Goal: Transaction & Acquisition: Purchase product/service

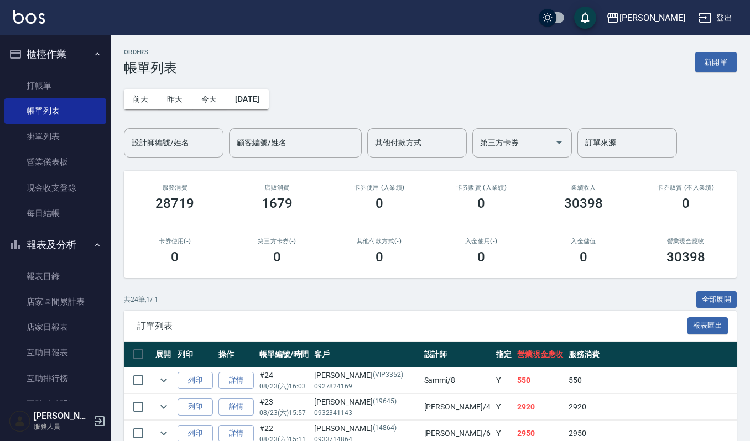
click at [166, 145] on input "設計師編號/姓名" at bounding box center [174, 142] width 90 height 19
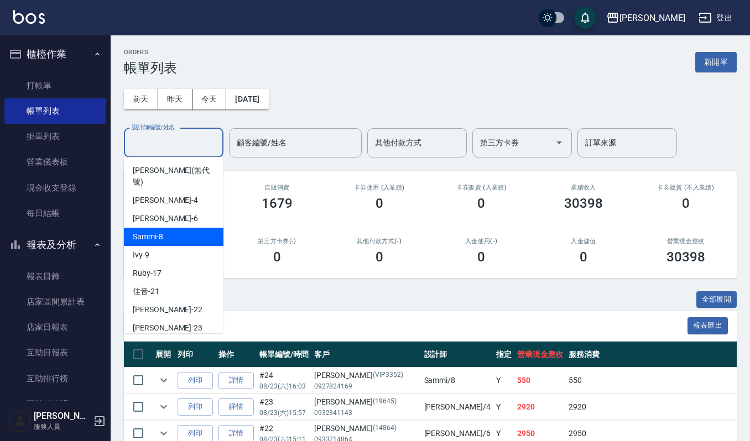
click at [177, 228] on div "Sammi -8" at bounding box center [174, 237] width 100 height 18
type input "Sammi-8"
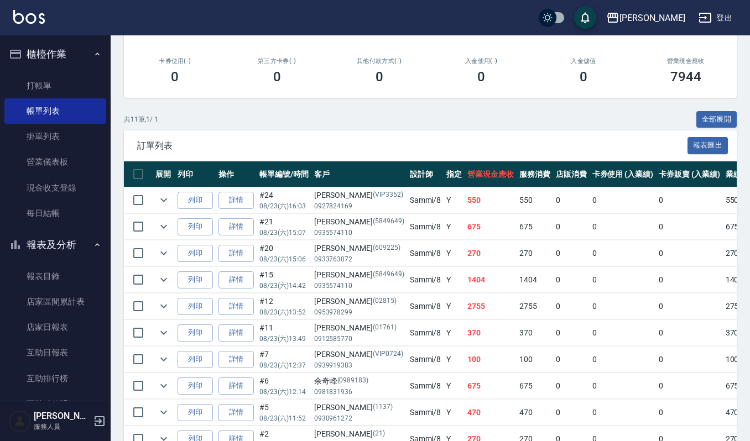
scroll to position [277, 0]
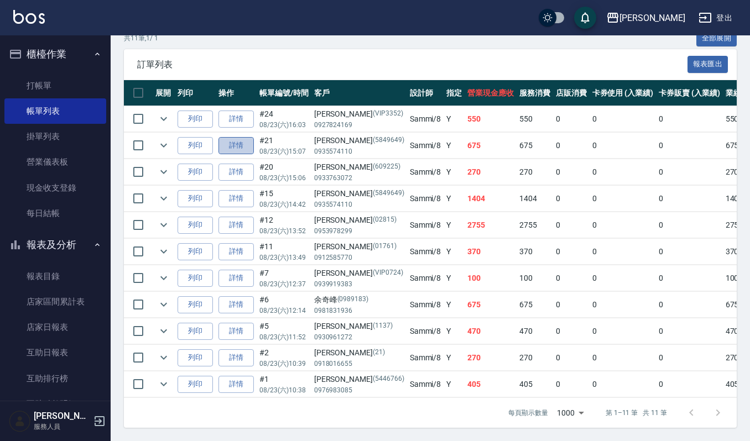
click at [232, 137] on link "詳情" at bounding box center [235, 145] width 35 height 17
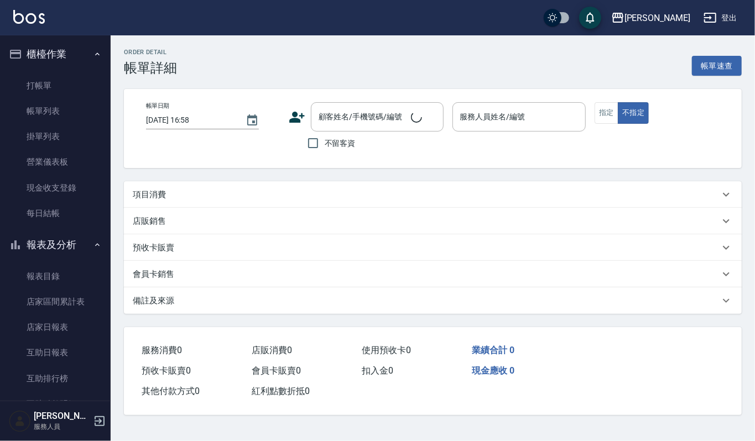
type input "[DATE] 15:07"
type input "Sammi-8"
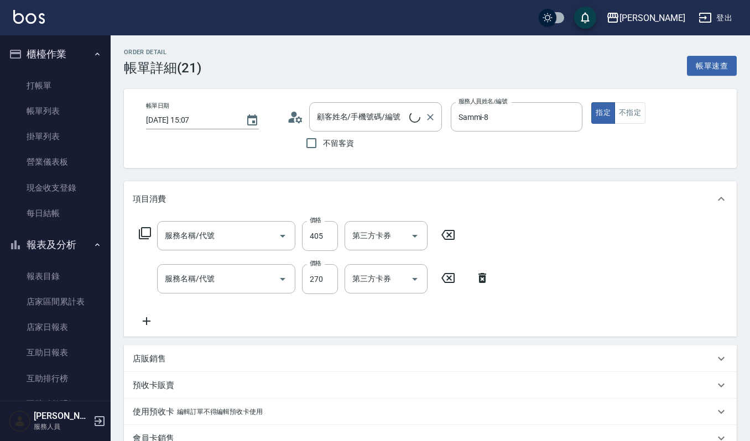
type input "[PERSON_NAME]/0935574110/5849649"
type input "創意剪髮(301)"
type input "一般洗髮(101)"
click at [421, 115] on div "[PERSON_NAME]/0935574110/5849649 顧客姓名/手機號碼/編號" at bounding box center [375, 116] width 133 height 29
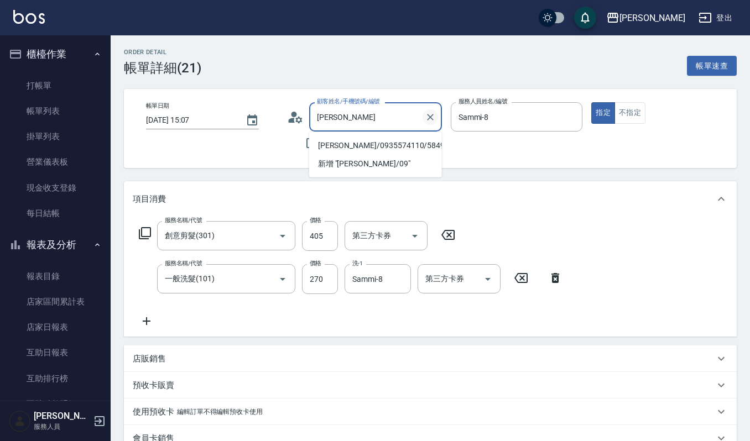
type input "許"
type input "j"
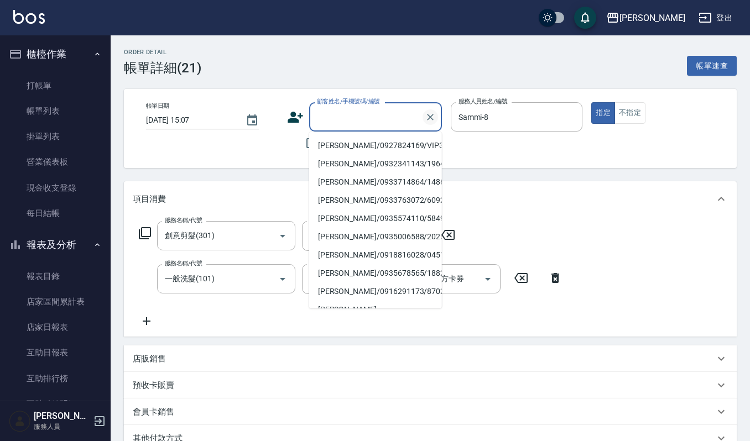
type input "j"
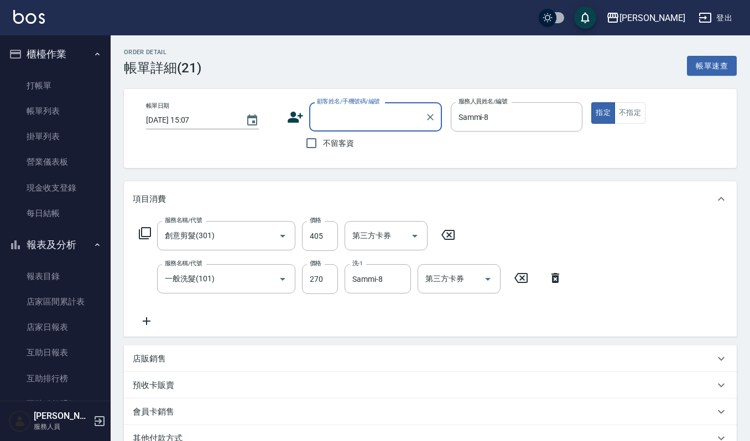
click at [317, 113] on input "顧客姓名/手機號碼/編號" at bounding box center [367, 116] width 106 height 19
click at [330, 150] on li "[PERSON_NAME]/0910602638/602638" at bounding box center [375, 146] width 133 height 18
type input "[PERSON_NAME]/0910602638/602638"
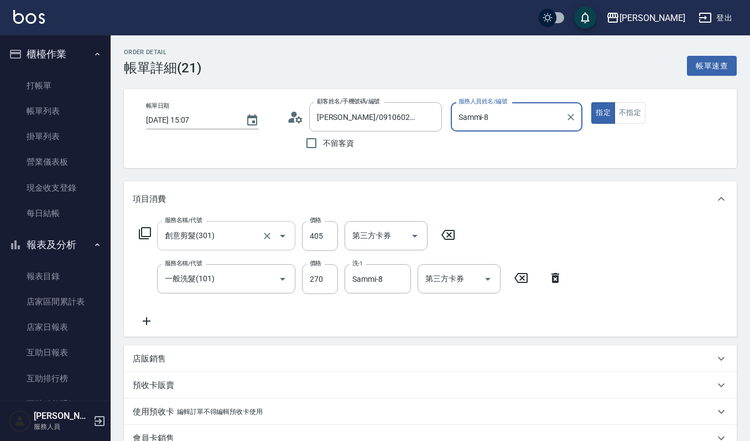
click at [281, 236] on icon "Open" at bounding box center [283, 236] width 6 height 3
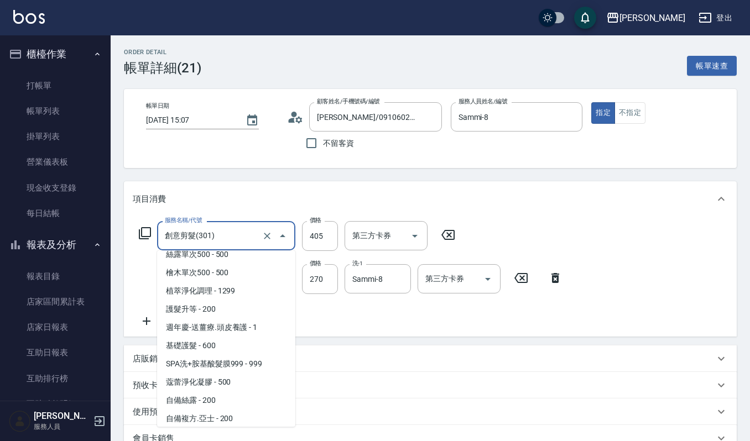
scroll to position [914, 0]
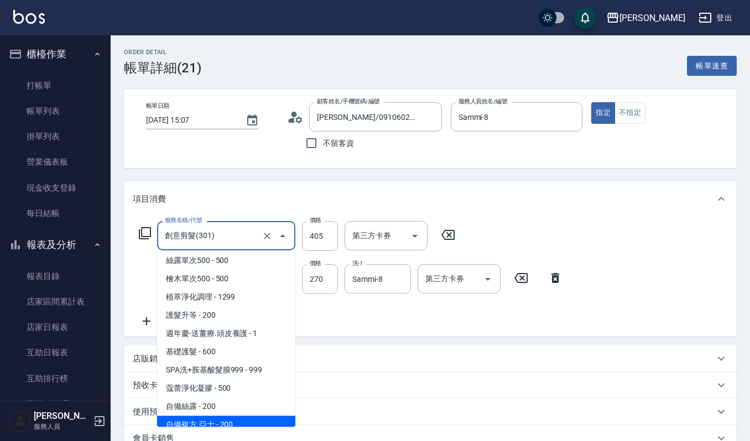
click at [229, 416] on span "自備複方.亞士 - 200" at bounding box center [226, 425] width 138 height 18
type input "自備複方.亞士(532)"
type input "200"
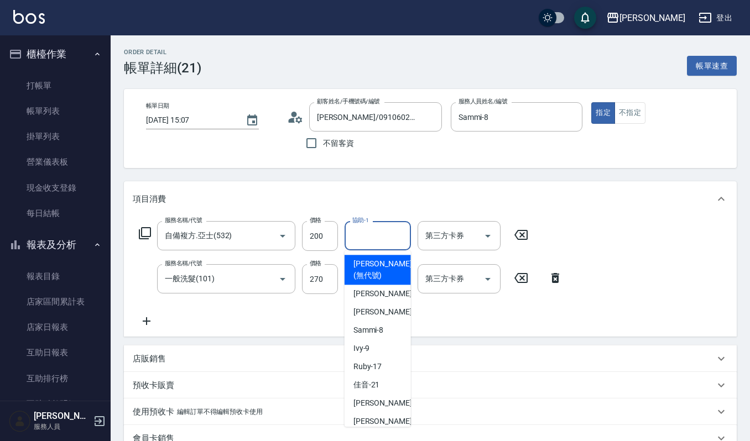
click at [379, 229] on input "協助-1" at bounding box center [378, 235] width 56 height 19
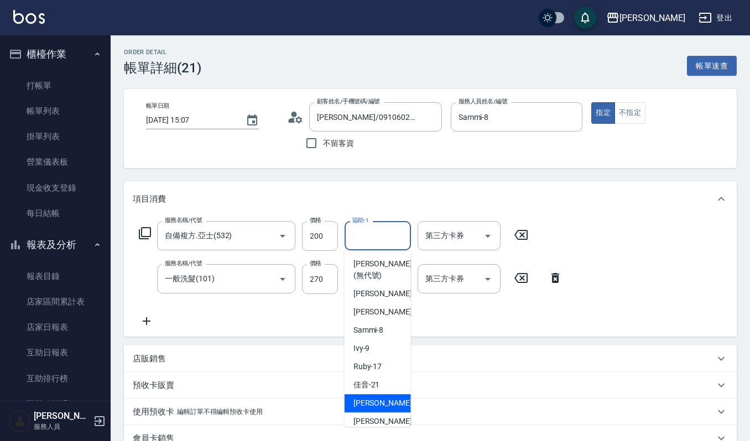
click at [372, 405] on span "[PERSON_NAME] -22" at bounding box center [388, 404] width 70 height 12
type input "[PERSON_NAME]-22"
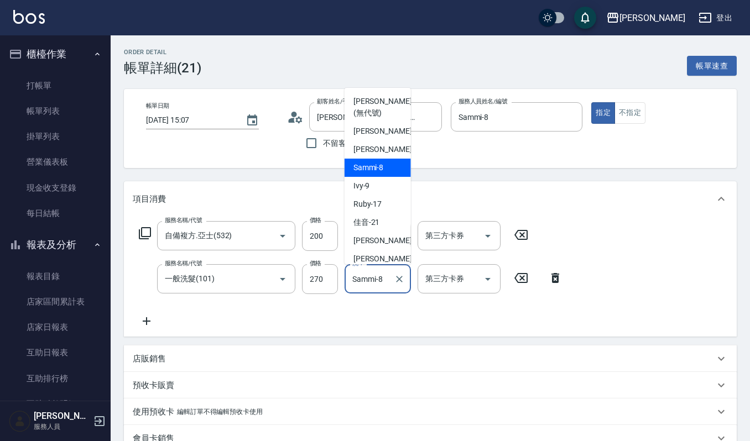
click at [388, 275] on input "Sammi-8" at bounding box center [370, 278] width 40 height 19
click at [383, 239] on div "[PERSON_NAME] -22" at bounding box center [378, 241] width 66 height 18
type input "[PERSON_NAME]-22"
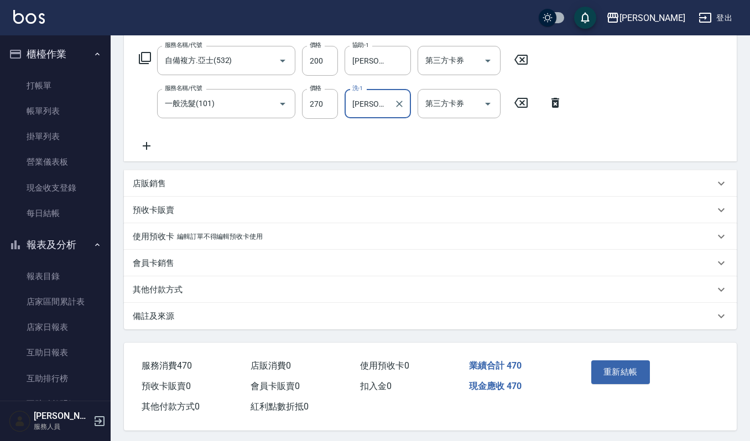
scroll to position [180, 0]
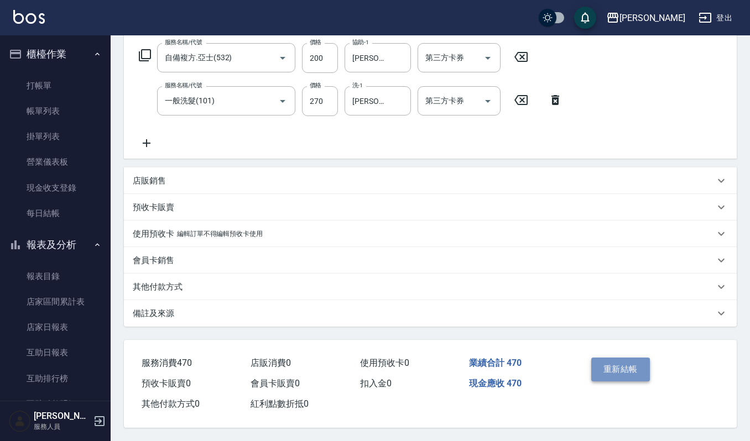
click at [633, 365] on button "重新結帳" at bounding box center [620, 369] width 59 height 23
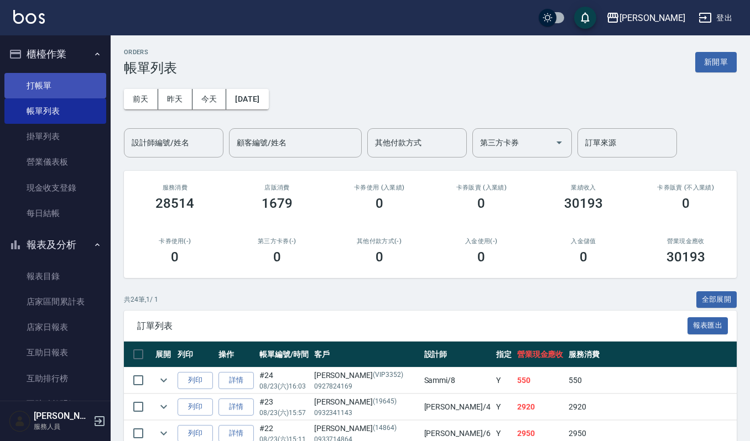
click at [51, 90] on link "打帳單" at bounding box center [55, 85] width 102 height 25
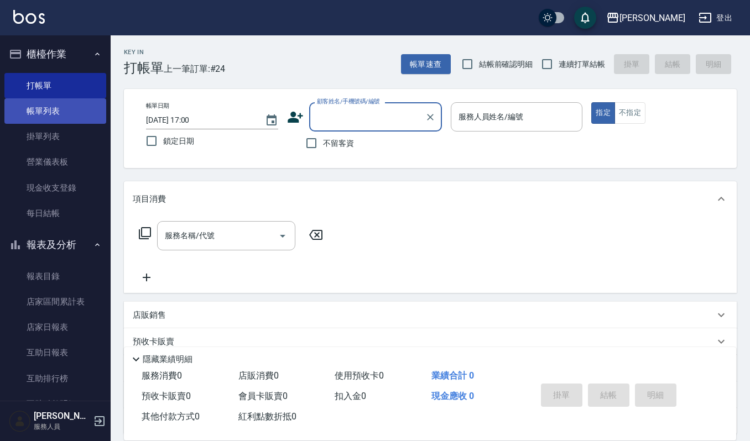
click at [67, 113] on link "帳單列表" at bounding box center [55, 110] width 102 height 25
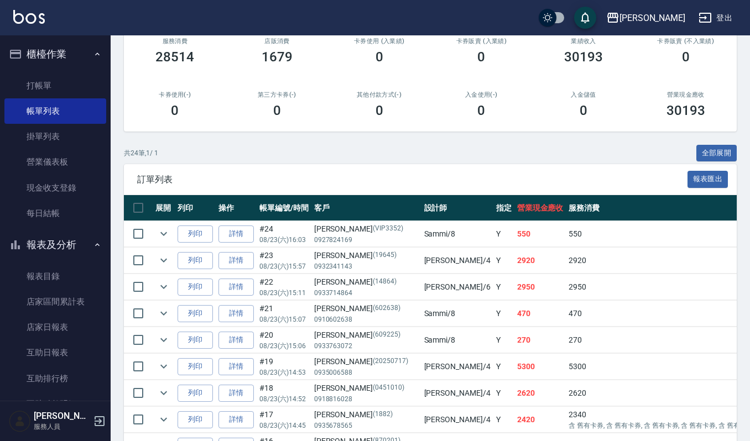
scroll to position [147, 0]
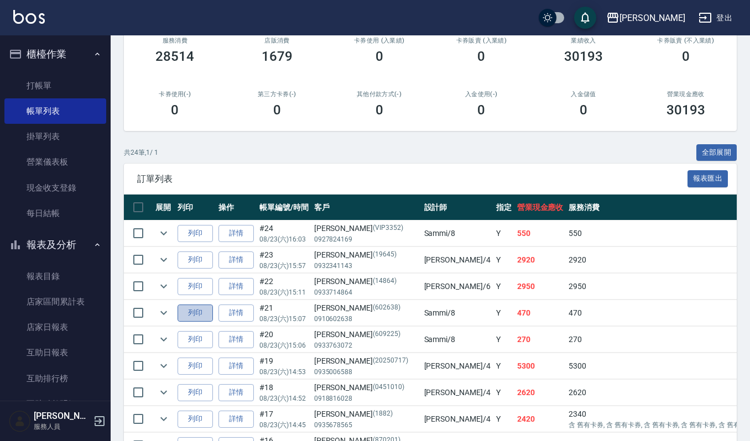
click at [194, 315] on button "列印" at bounding box center [195, 313] width 35 height 17
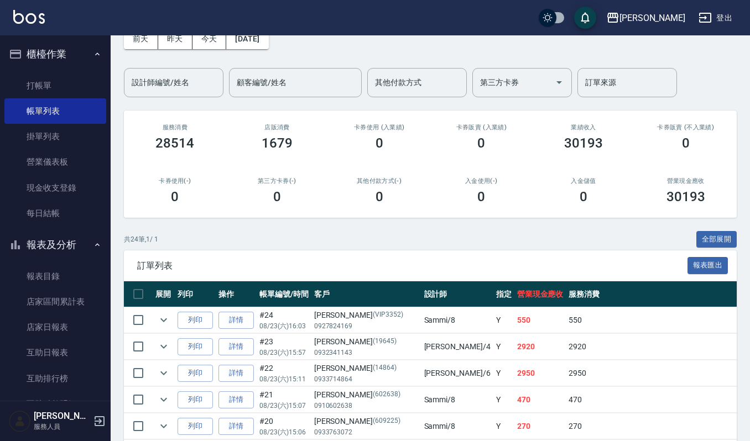
scroll to position [0, 0]
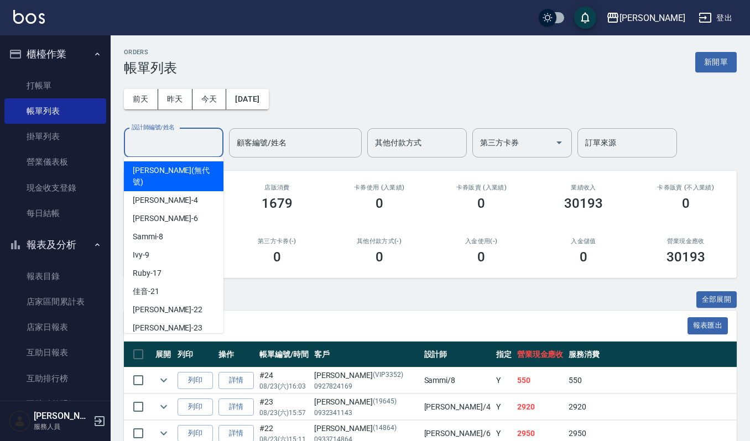
click at [180, 140] on input "設計師編號/姓名" at bounding box center [174, 142] width 90 height 19
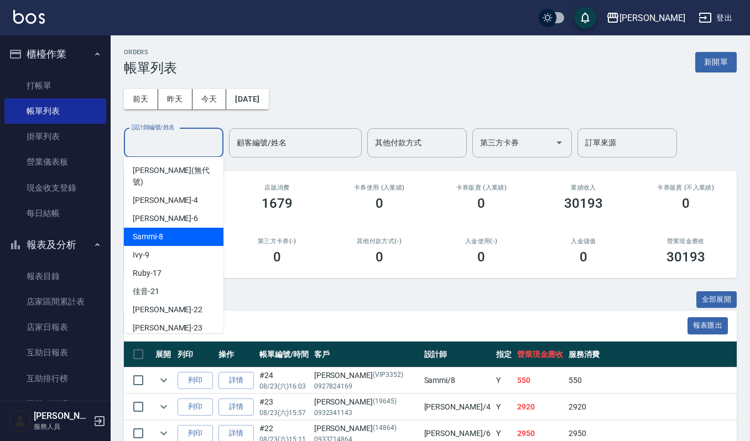
click at [177, 231] on div "Sammi -8" at bounding box center [174, 237] width 100 height 18
type input "Sammi-8"
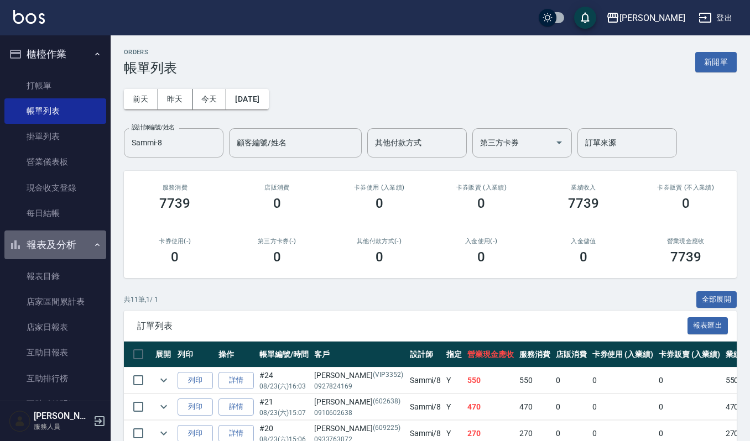
click at [56, 246] on button "報表及分析" at bounding box center [55, 245] width 102 height 29
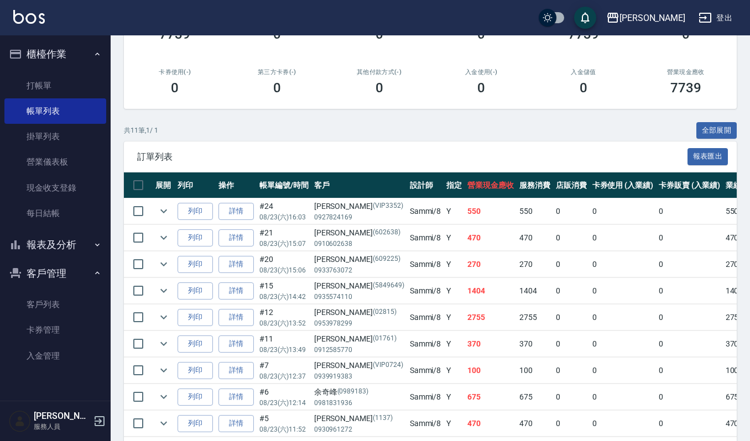
scroll to position [277, 0]
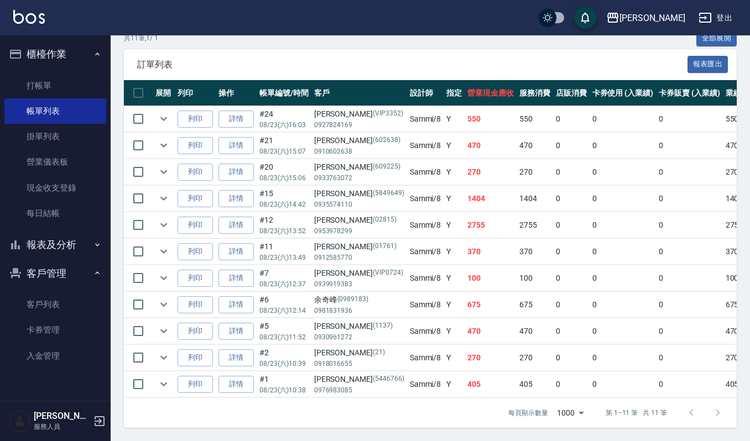
click at [56, 237] on button "報表及分析" at bounding box center [55, 245] width 102 height 29
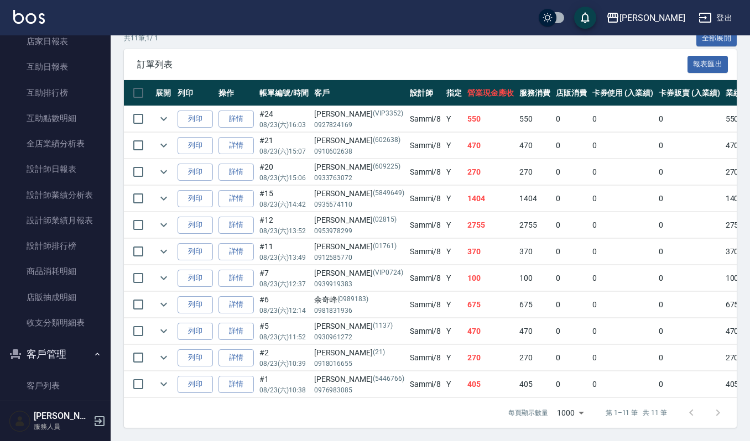
scroll to position [352, 0]
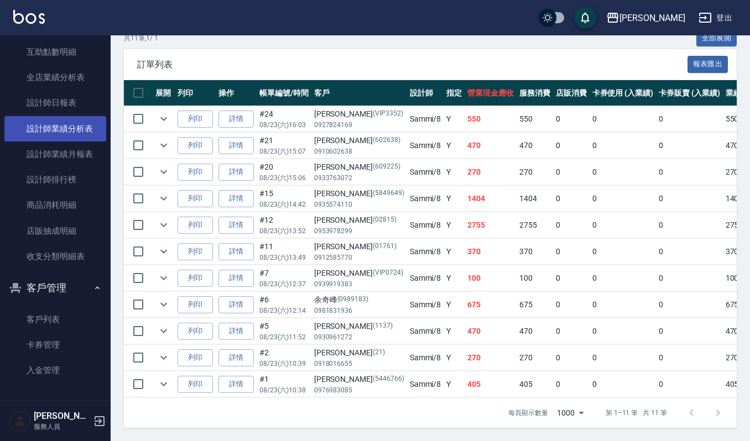
click at [48, 126] on link "設計師業績分析表" at bounding box center [55, 128] width 102 height 25
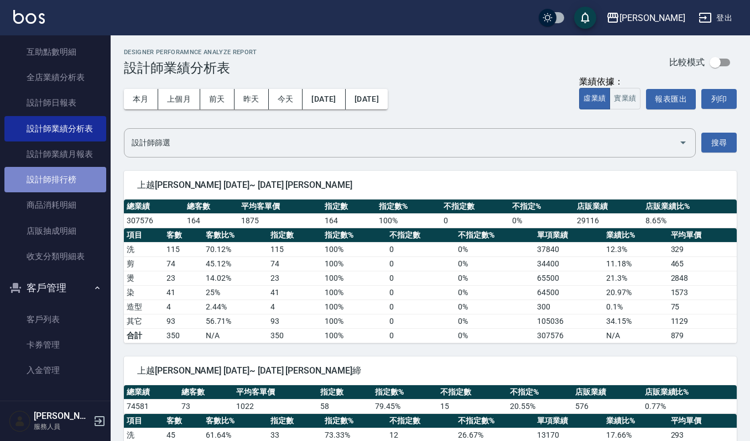
click at [58, 180] on link "設計師排行榜" at bounding box center [55, 179] width 102 height 25
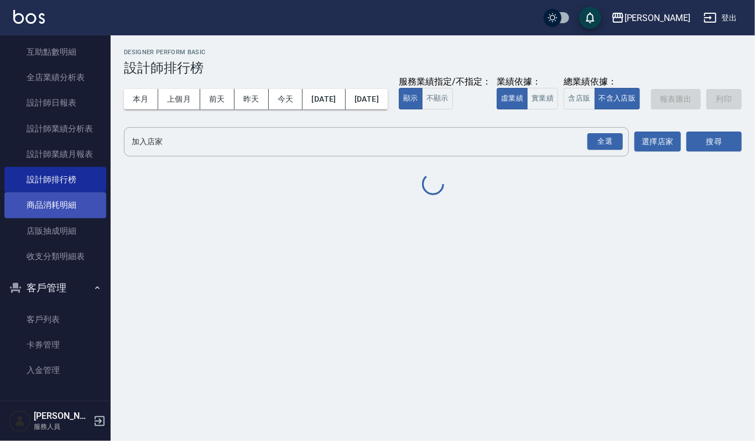
click at [61, 201] on link "商品消耗明細" at bounding box center [55, 204] width 102 height 25
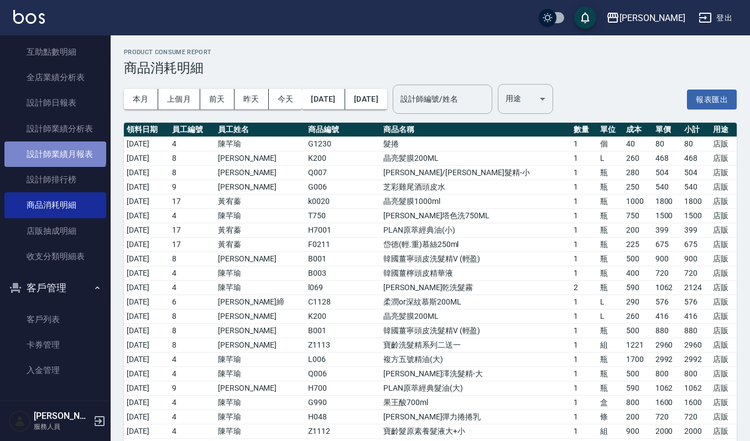
click at [54, 150] on link "設計師業績月報表" at bounding box center [55, 154] width 102 height 25
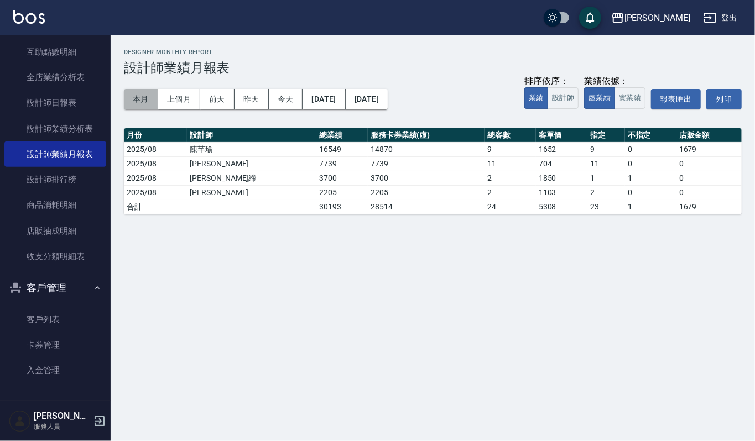
click at [142, 101] on button "本月" at bounding box center [141, 99] width 34 height 20
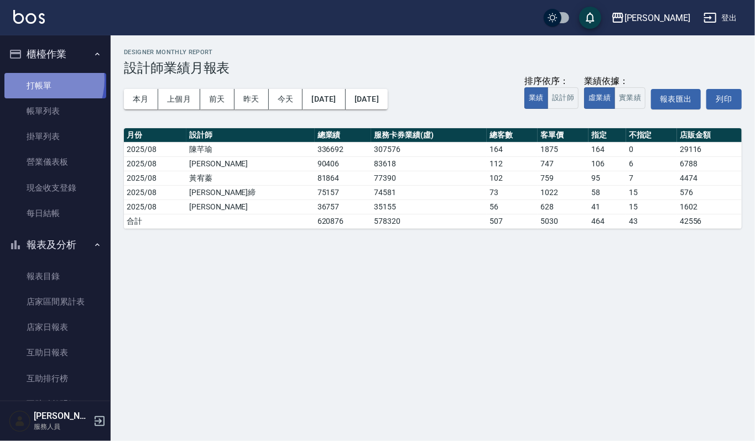
click at [33, 80] on link "打帳單" at bounding box center [55, 85] width 102 height 25
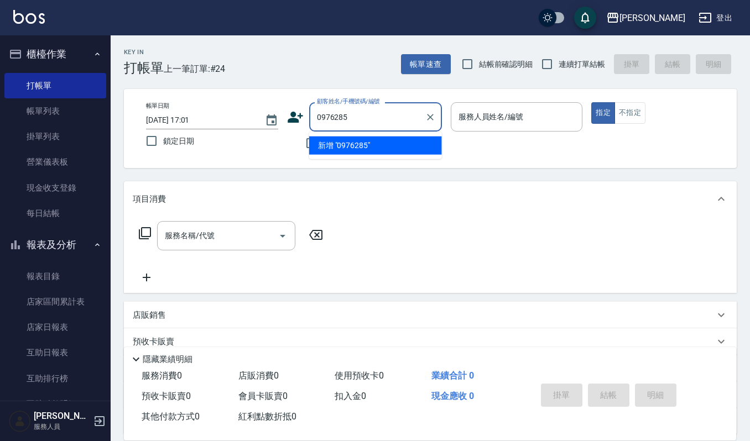
scroll to position [295, 0]
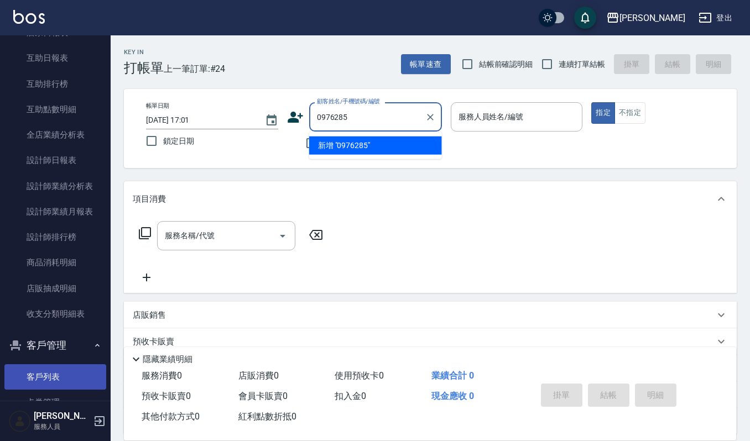
type input "0976285"
click at [51, 369] on link "客戶列表" at bounding box center [55, 376] width 102 height 25
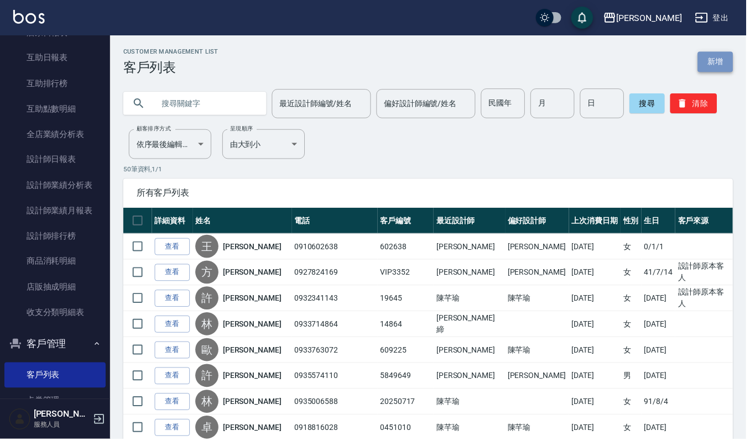
click at [732, 65] on link "新增" at bounding box center [718, 62] width 35 height 20
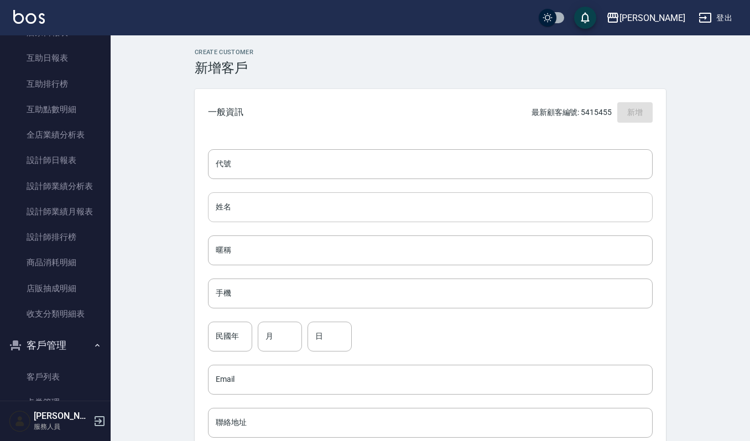
click at [225, 208] on input "姓名" at bounding box center [430, 207] width 445 height 30
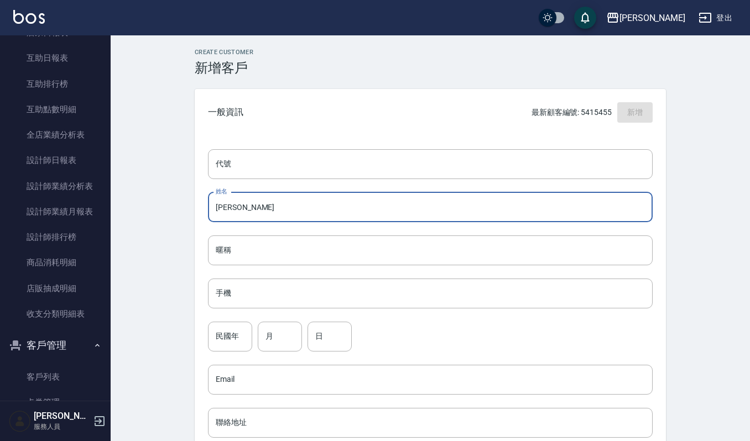
click at [230, 205] on input "[PERSON_NAME]" at bounding box center [430, 207] width 445 height 30
type input "[PERSON_NAME]"
click at [259, 300] on input "手機" at bounding box center [430, 294] width 445 height 30
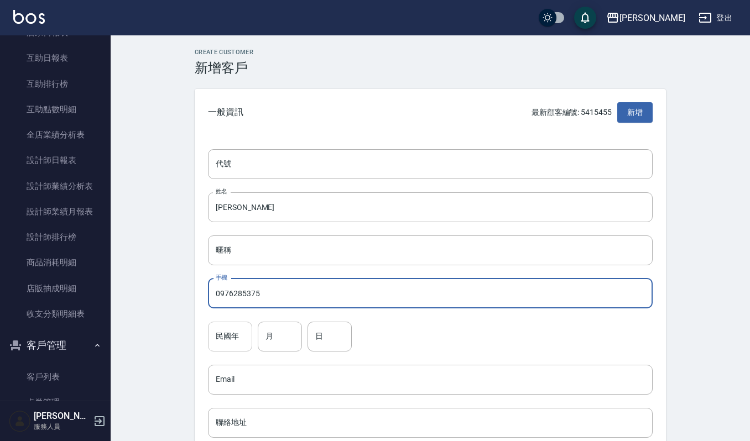
type input "0976285375"
click at [228, 341] on input "民國年" at bounding box center [230, 337] width 44 height 30
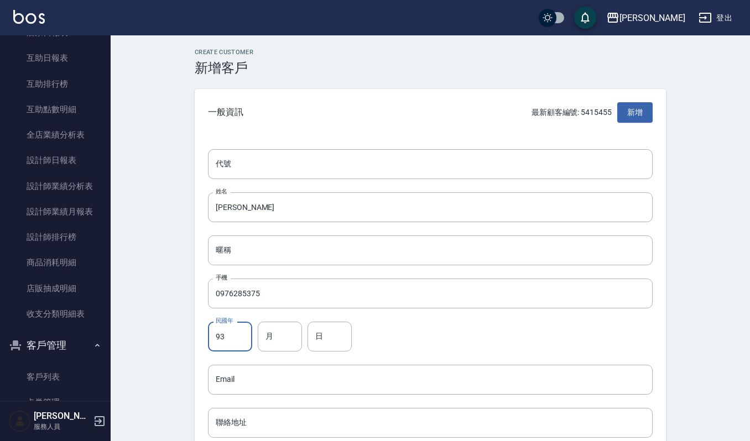
type input "93"
click at [281, 335] on input "月" at bounding box center [280, 337] width 44 height 30
type input "7"
click at [343, 338] on input "日" at bounding box center [329, 337] width 44 height 30
type input "16"
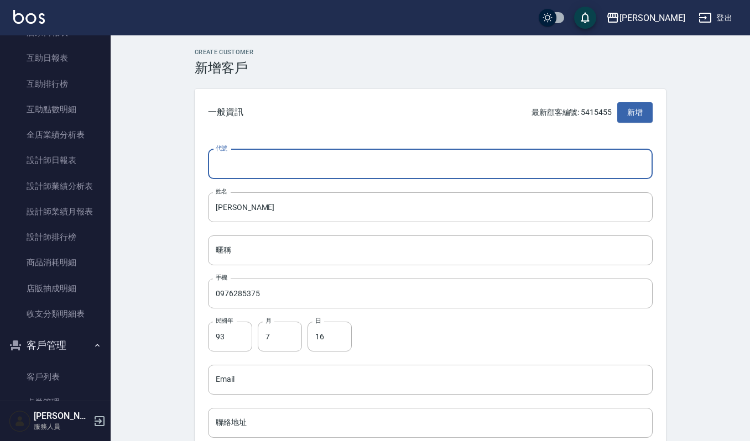
click at [327, 164] on input "代號" at bounding box center [430, 164] width 445 height 30
click at [312, 158] on input "5375" at bounding box center [417, 164] width 419 height 30
type input "5"
type input "93716"
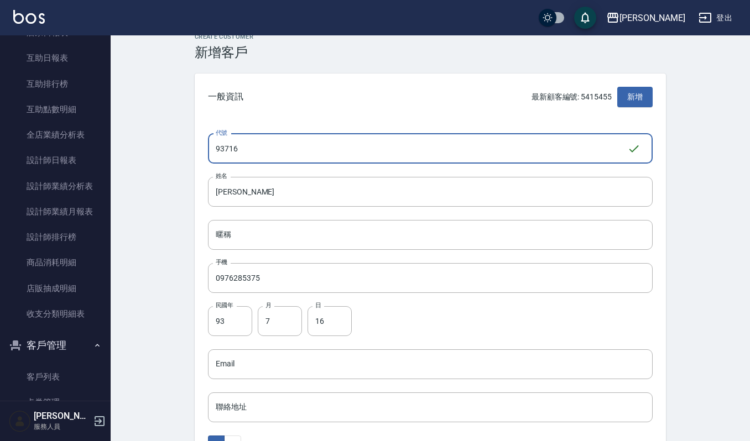
scroll to position [279, 0]
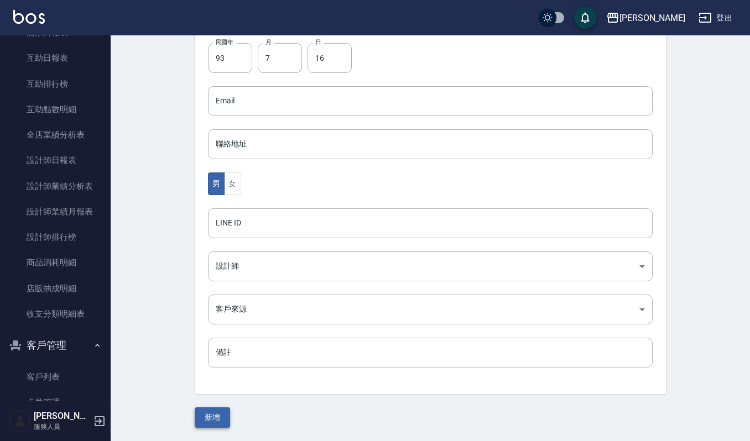
click at [210, 420] on button "新增" at bounding box center [212, 418] width 35 height 20
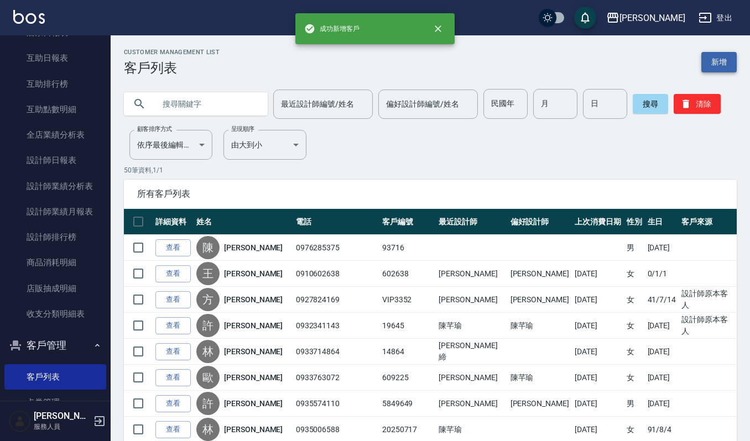
click at [723, 67] on link "新增" at bounding box center [718, 62] width 35 height 20
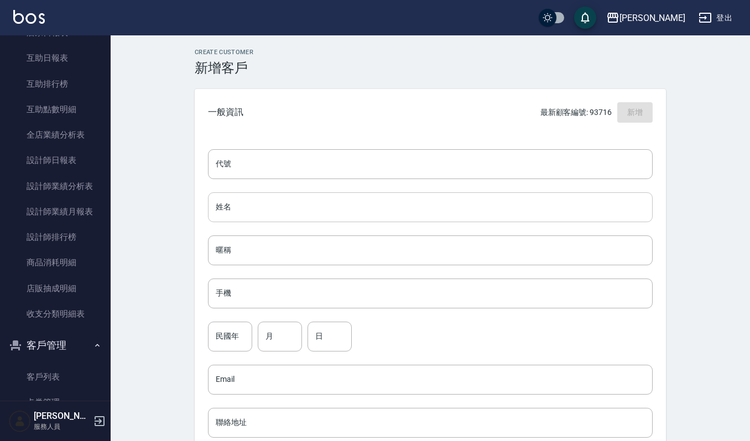
click at [264, 213] on input "姓名" at bounding box center [430, 207] width 445 height 30
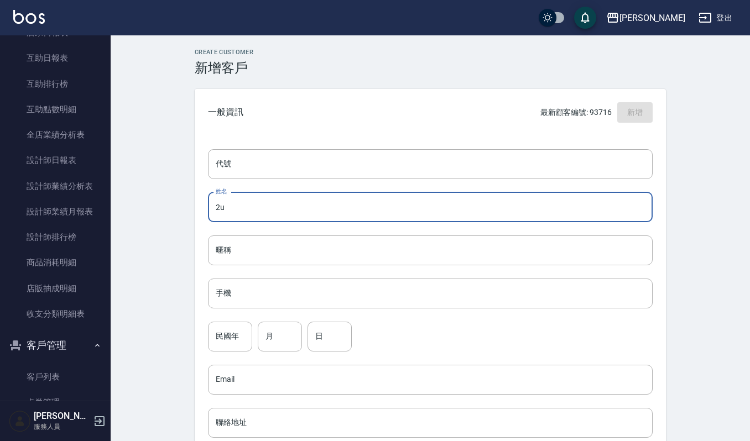
type input "2"
type input "[PERSON_NAME]"
click at [238, 299] on input "手機" at bounding box center [430, 294] width 445 height 30
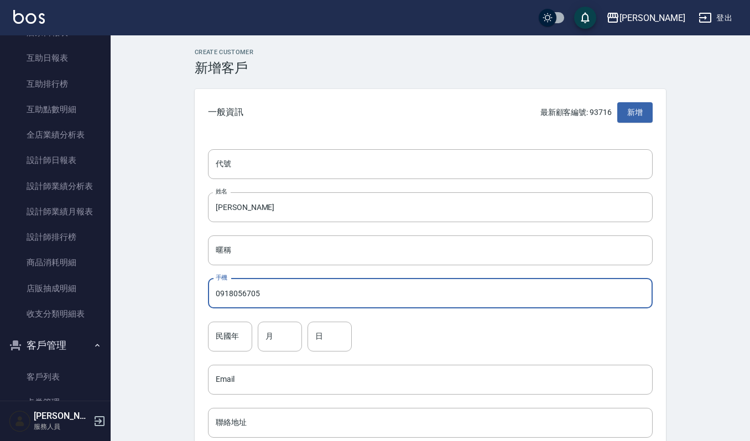
type input "0918056705"
click at [221, 337] on input "民國年" at bounding box center [230, 337] width 44 height 30
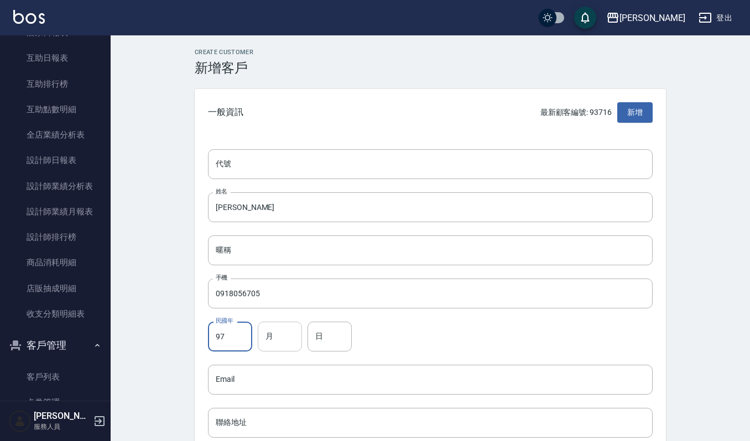
type input "97"
click at [275, 343] on input "月" at bounding box center [280, 337] width 44 height 30
type input "5"
click at [309, 333] on input "日" at bounding box center [329, 337] width 44 height 30
type input "31"
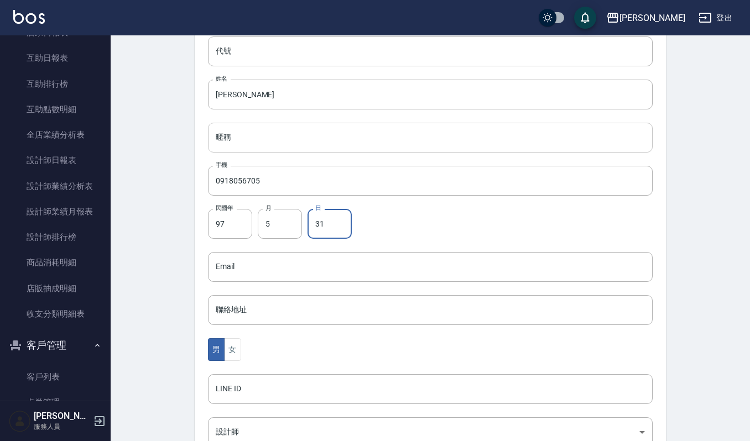
scroll to position [147, 0]
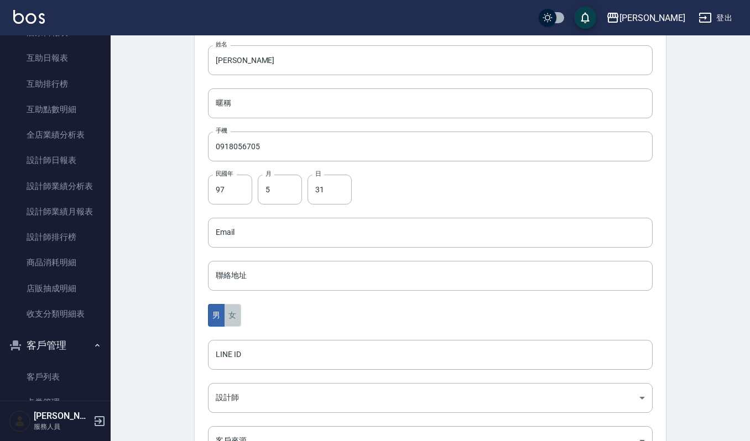
click at [236, 315] on button "女" at bounding box center [232, 315] width 17 height 23
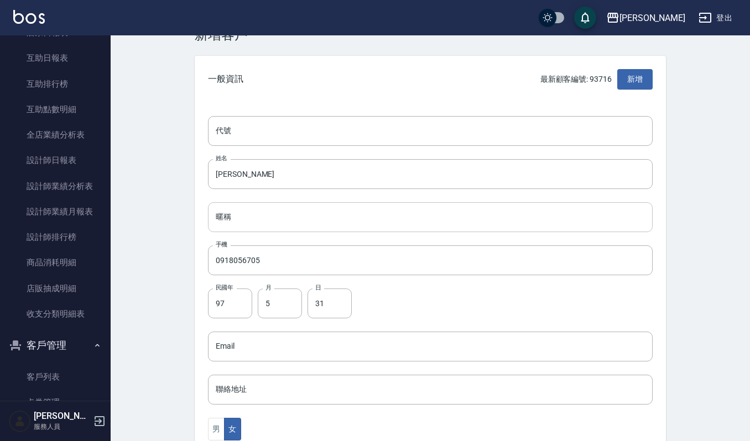
scroll to position [0, 0]
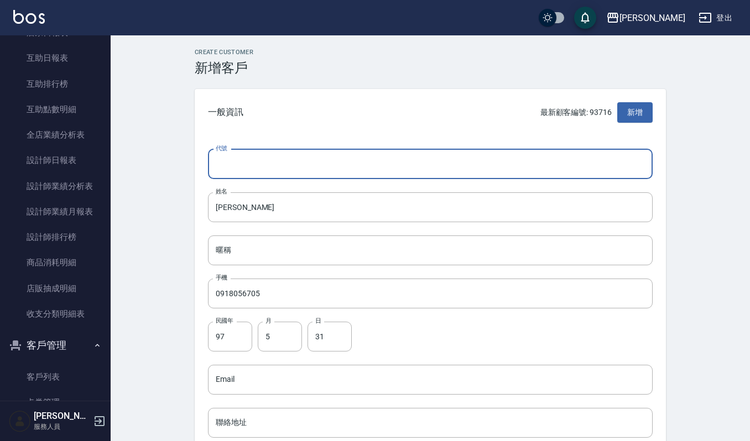
click at [292, 165] on input "代號" at bounding box center [430, 164] width 445 height 30
type input "97531"
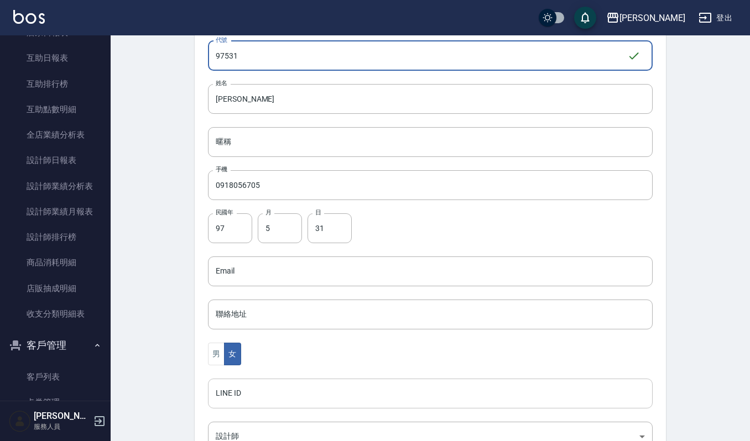
scroll to position [279, 0]
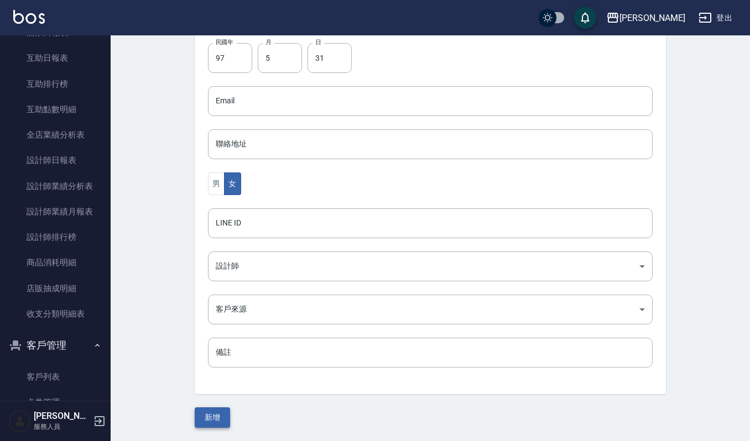
click at [212, 415] on button "新增" at bounding box center [212, 418] width 35 height 20
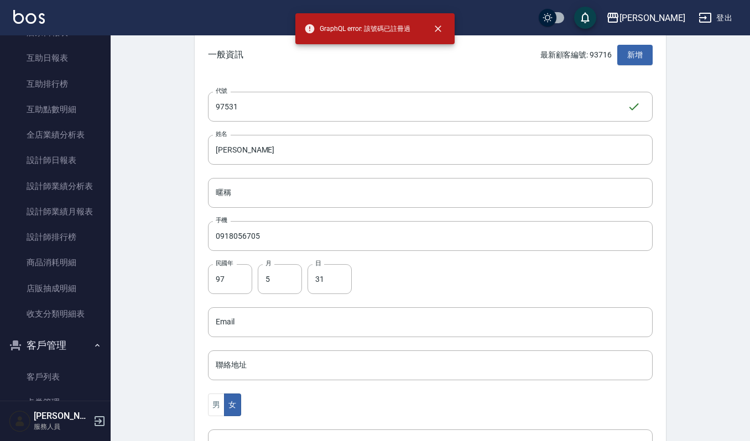
scroll to position [0, 0]
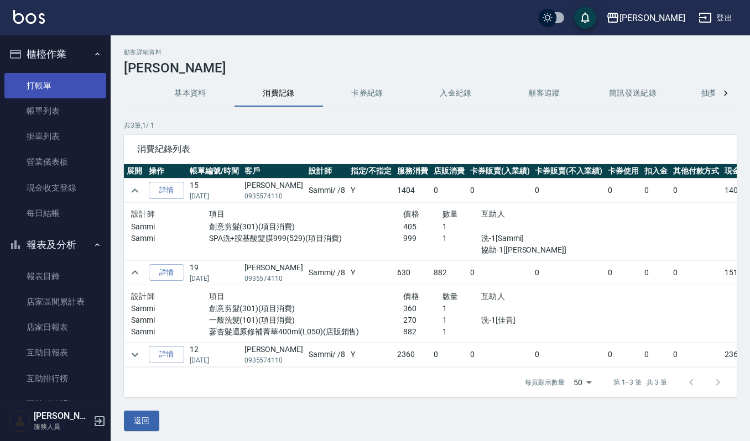
click at [71, 87] on link "打帳單" at bounding box center [55, 85] width 102 height 25
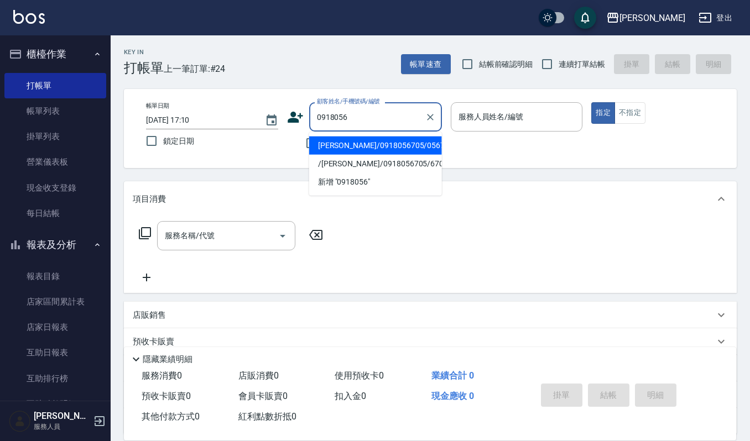
click at [374, 142] on li "丁叡敏/0918056705/056705" at bounding box center [375, 146] width 133 height 18
type input "丁叡敏/0918056705/056705"
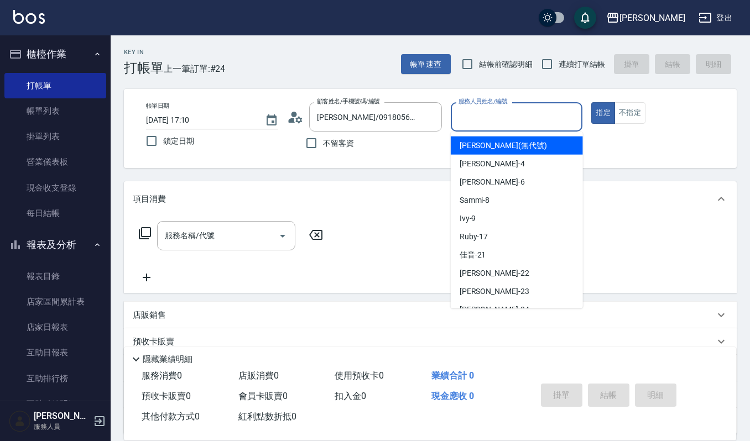
click at [502, 118] on input "服務人員姓名/編號" at bounding box center [517, 116] width 122 height 19
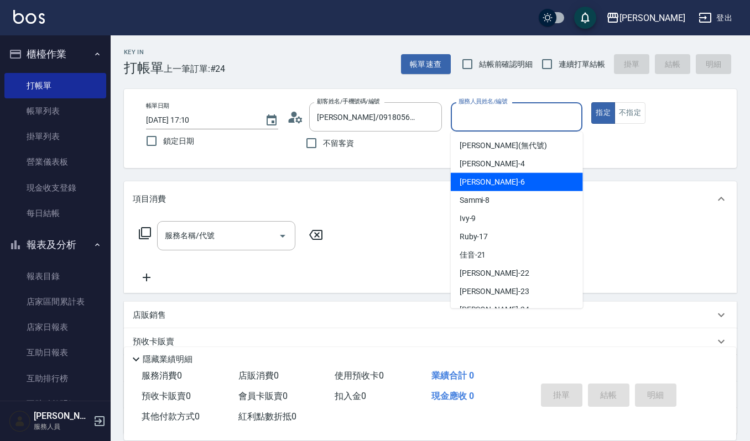
click at [520, 181] on div "Joalin -6" at bounding box center [517, 182] width 132 height 18
type input "Joalin-6"
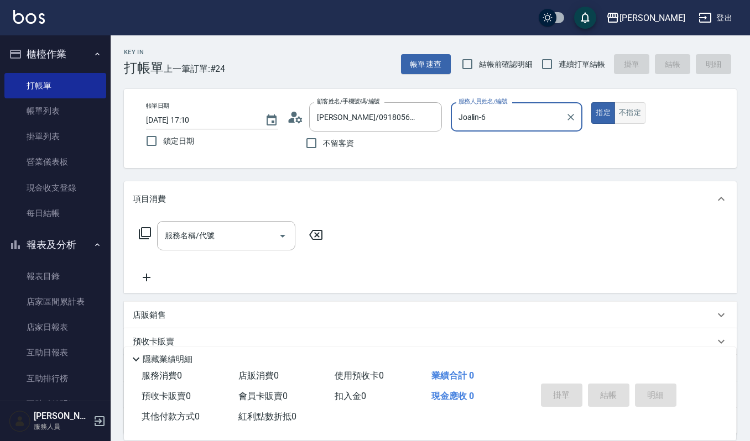
click at [629, 106] on button "不指定" at bounding box center [629, 113] width 31 height 22
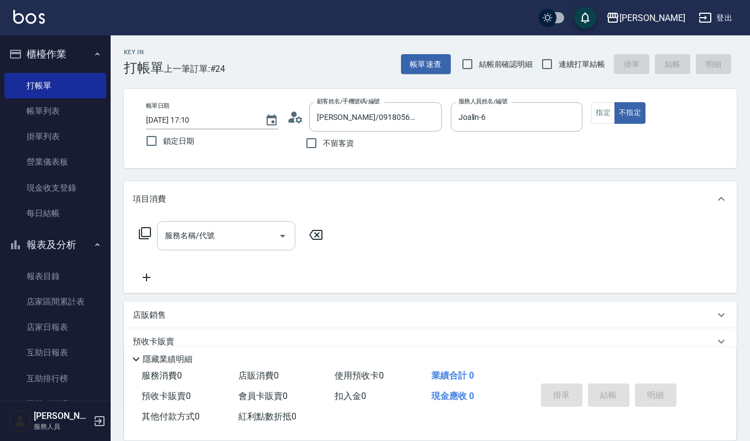
click at [270, 233] on input "服務名稱/代號" at bounding box center [218, 235] width 112 height 19
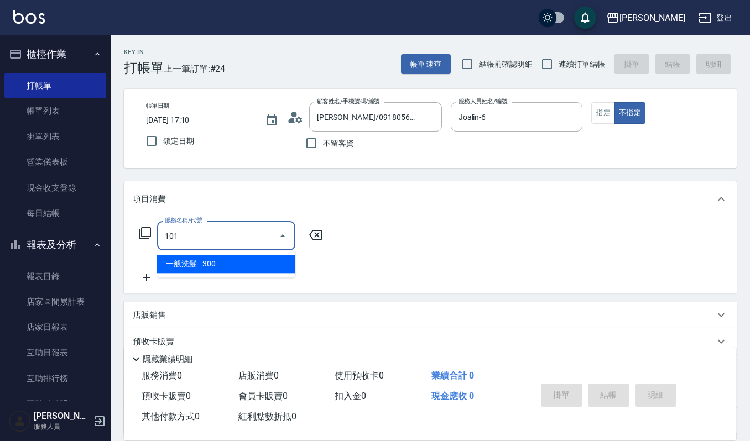
type input "一般洗髮(101)"
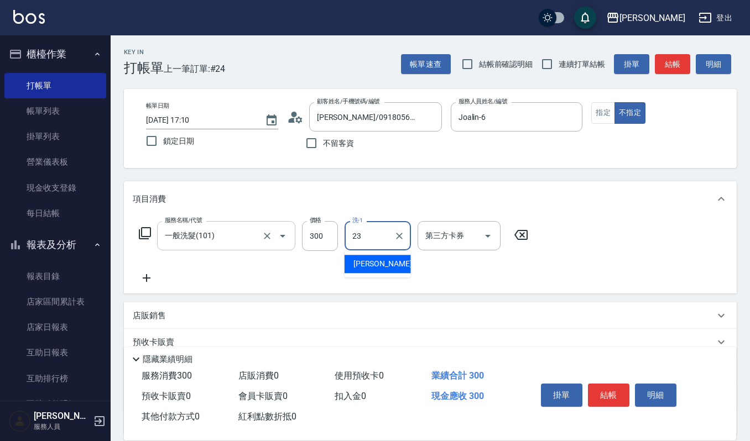
type input "郁涵-23"
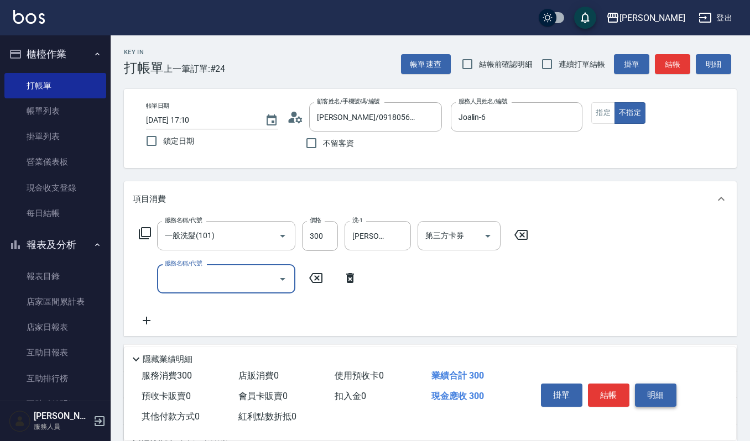
click at [647, 394] on button "明細" at bounding box center [655, 395] width 41 height 23
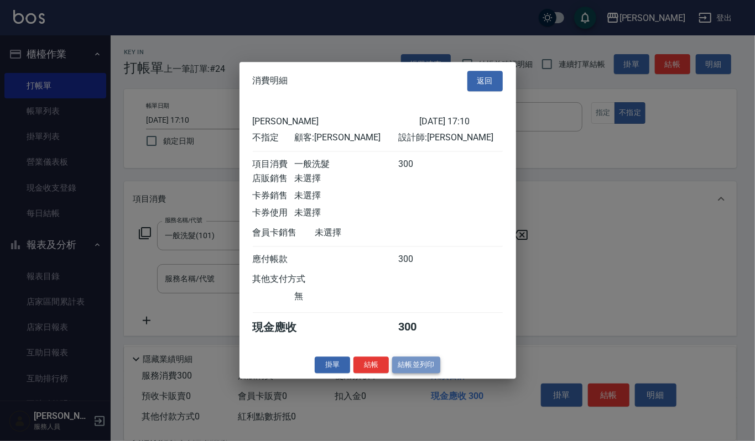
click at [435, 369] on button "結帳並列印" at bounding box center [416, 365] width 48 height 17
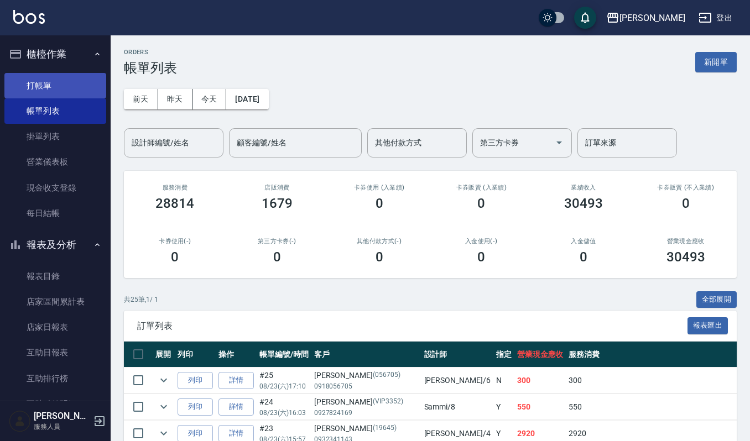
click at [56, 88] on link "打帳單" at bounding box center [55, 85] width 102 height 25
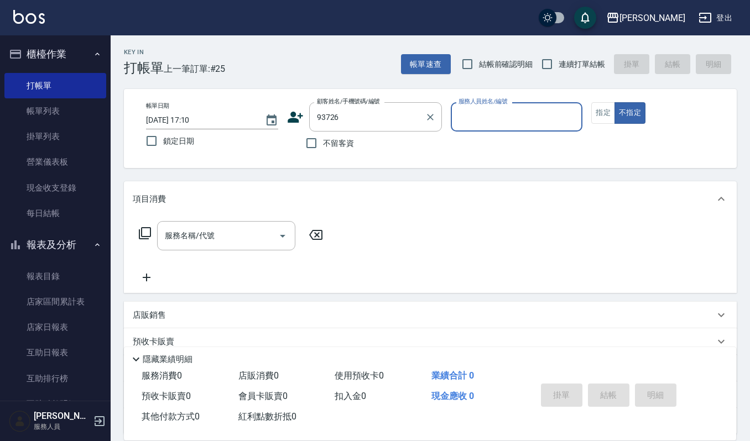
click at [341, 104] on label "顧客姓名/手機號碼/編號" at bounding box center [348, 101] width 63 height 8
click at [341, 107] on input "93726" at bounding box center [367, 116] width 106 height 19
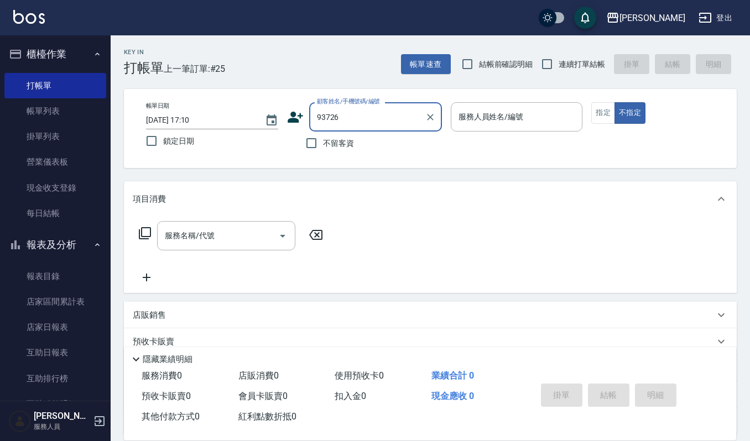
click at [345, 114] on input "93726" at bounding box center [367, 116] width 106 height 19
type input "陳子祐/0976285375/93716"
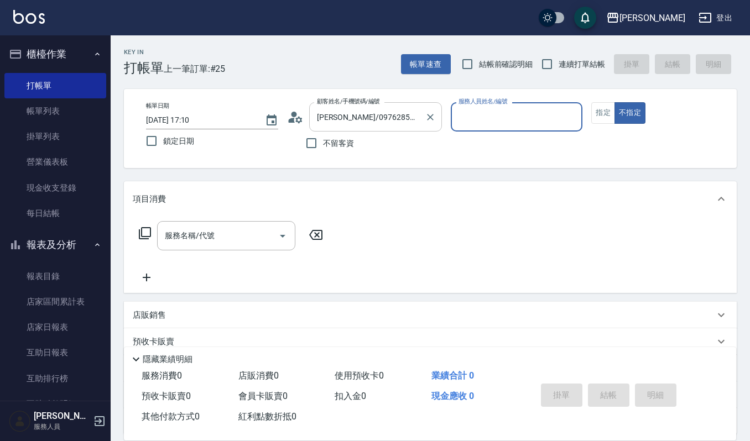
click at [614, 102] on button "不指定" at bounding box center [629, 113] width 31 height 22
type button "false"
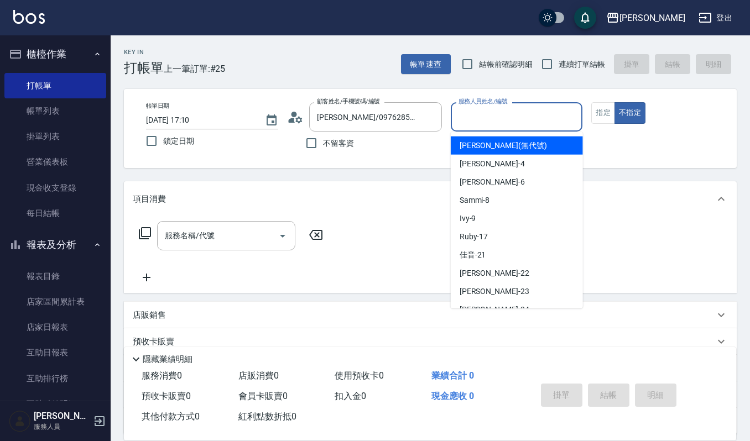
click at [547, 117] on input "服務人員姓名/編號" at bounding box center [517, 116] width 122 height 19
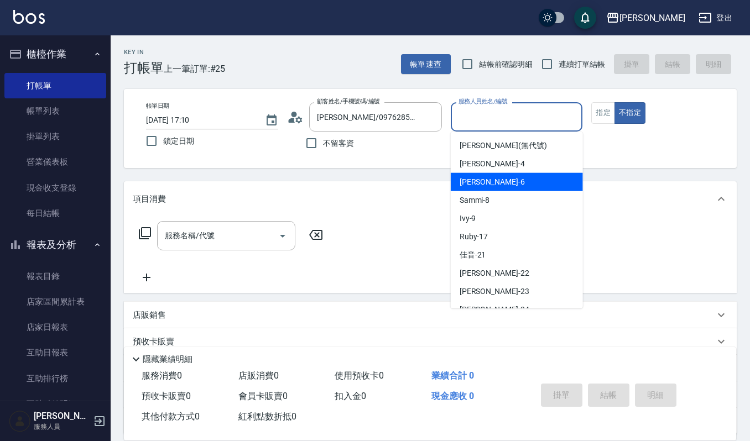
click at [489, 199] on span "Sammi -8" at bounding box center [475, 201] width 30 height 12
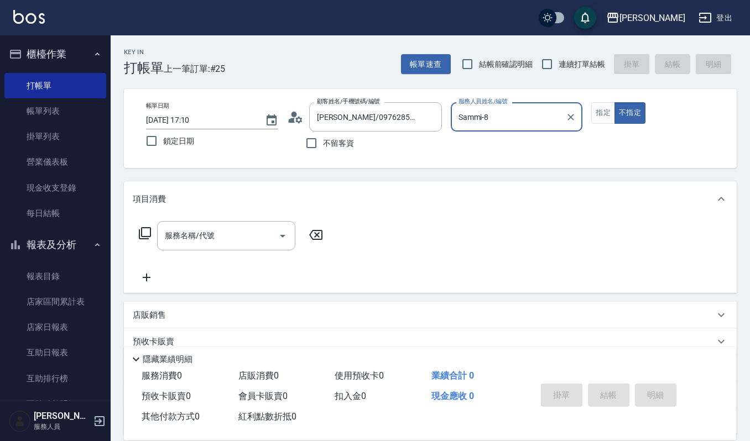
type input "Sammi-8"
click at [224, 238] on input "服務名稱/代號" at bounding box center [218, 235] width 112 height 19
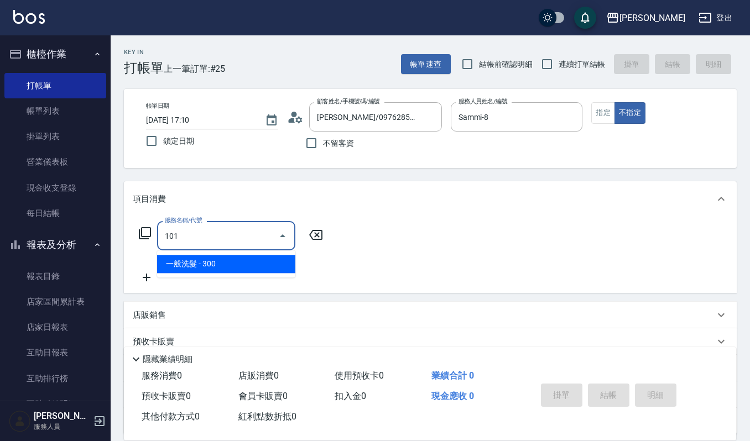
type input "一般洗髮(101)"
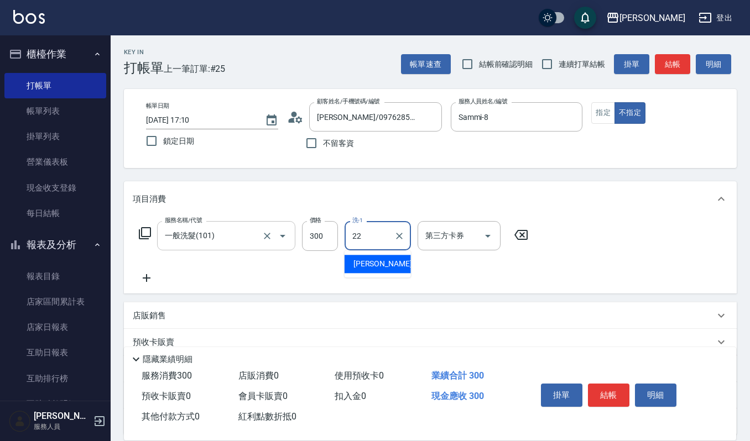
type input "[PERSON_NAME]-22"
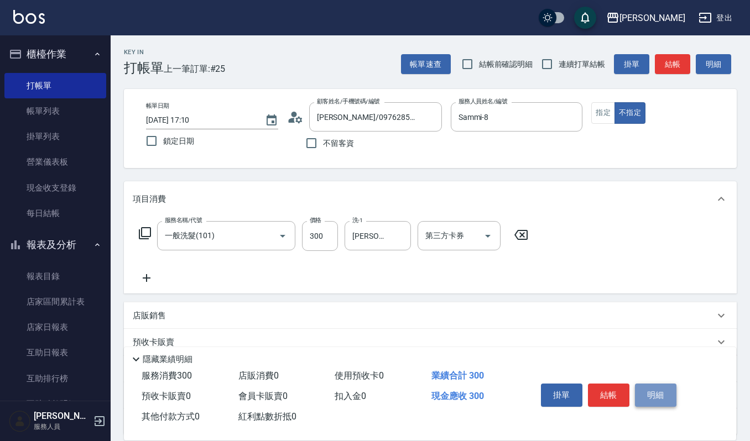
click at [664, 396] on button "明細" at bounding box center [655, 395] width 41 height 23
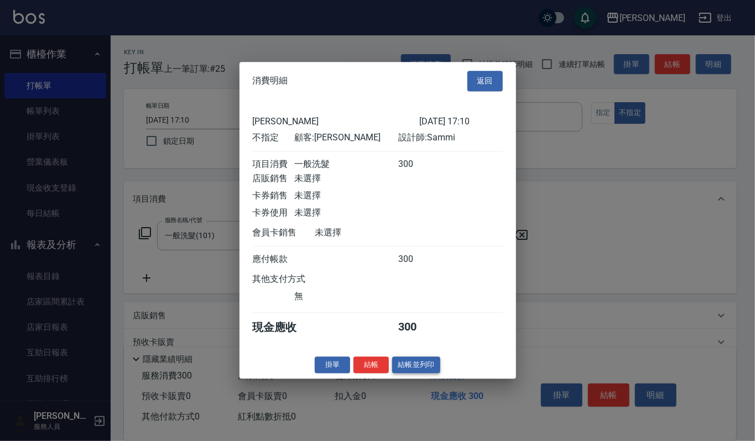
click at [414, 372] on button "結帳並列印" at bounding box center [416, 365] width 48 height 17
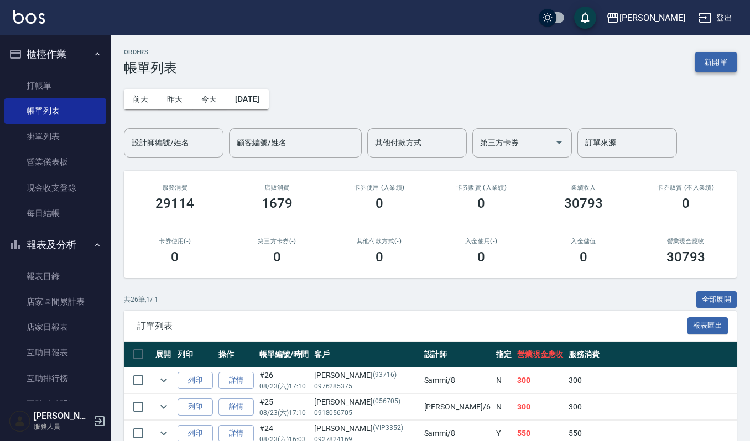
click at [711, 63] on button "新開單" at bounding box center [715, 62] width 41 height 20
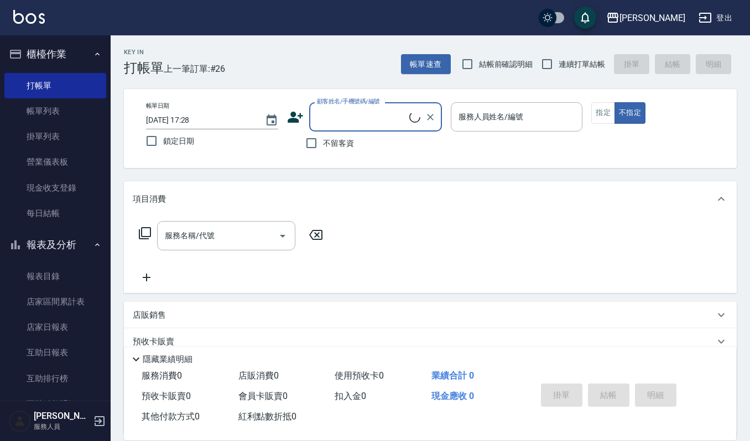
click at [369, 122] on input "顧客姓名/手機號碼/編號" at bounding box center [361, 116] width 95 height 19
type input "j"
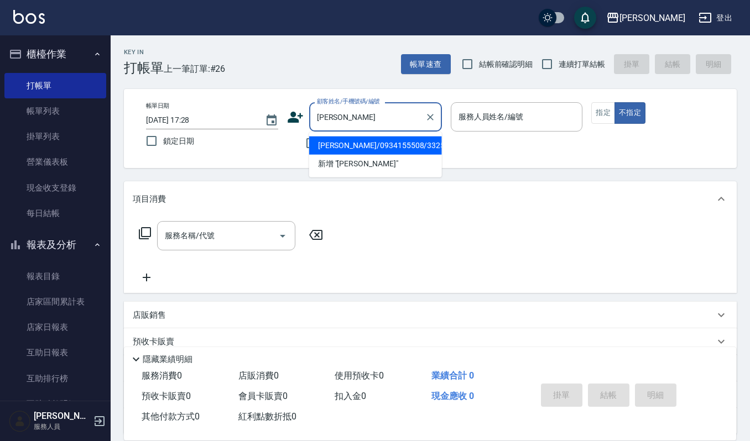
click at [367, 137] on li "張雯慧/0934155508/33254" at bounding box center [375, 146] width 133 height 18
type input "張雯慧/0934155508/33254"
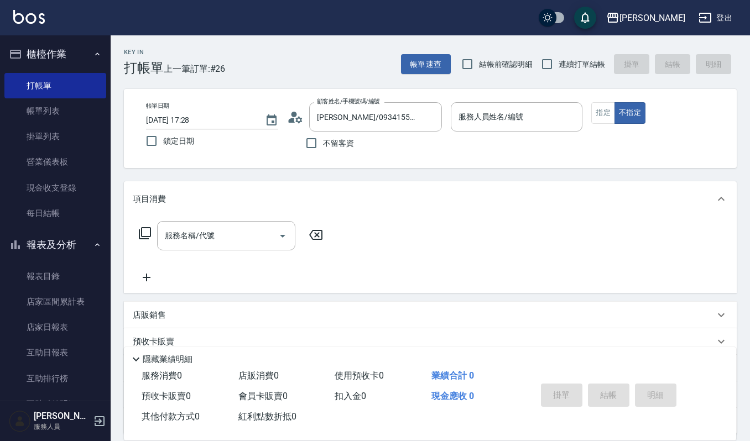
click at [290, 122] on icon at bounding box center [291, 120] width 7 height 5
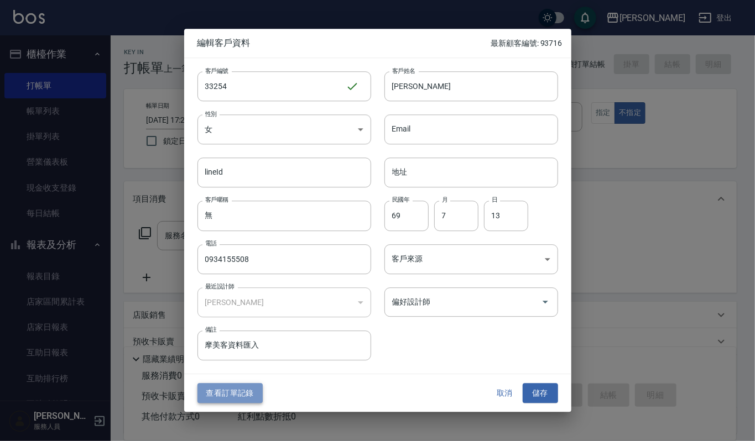
click at [244, 385] on button "查看訂單記錄" at bounding box center [229, 393] width 65 height 20
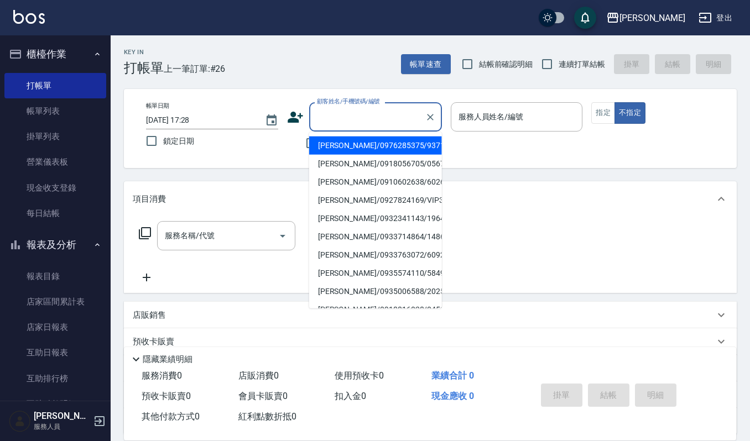
click at [352, 126] on input "顧客姓名/手機號碼/編號" at bounding box center [367, 116] width 106 height 19
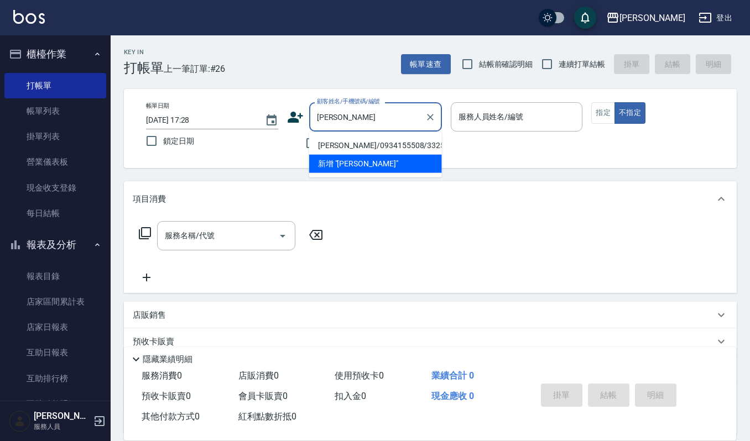
type input "張雯慧/0934155508/33254"
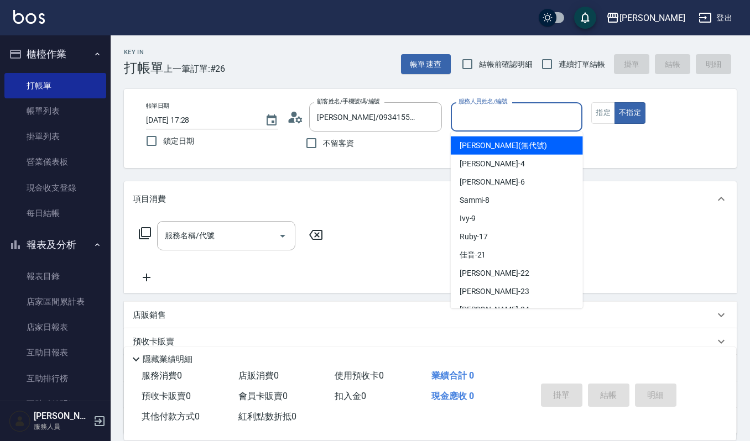
click at [485, 111] on input "服務人員姓名/編號" at bounding box center [517, 116] width 122 height 19
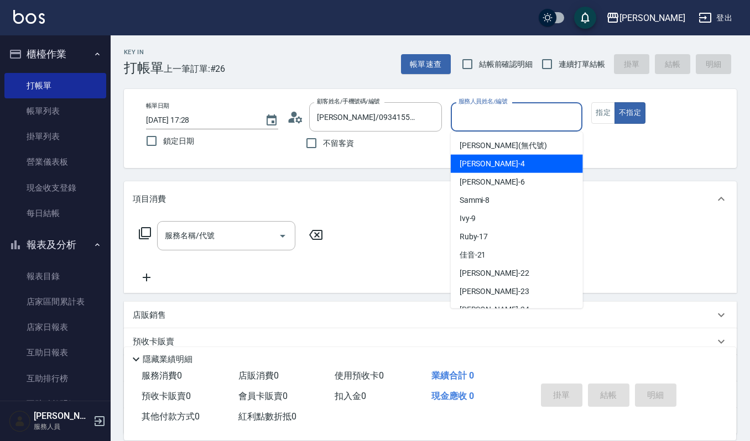
click at [500, 158] on div "吉兒 -4" at bounding box center [517, 164] width 132 height 18
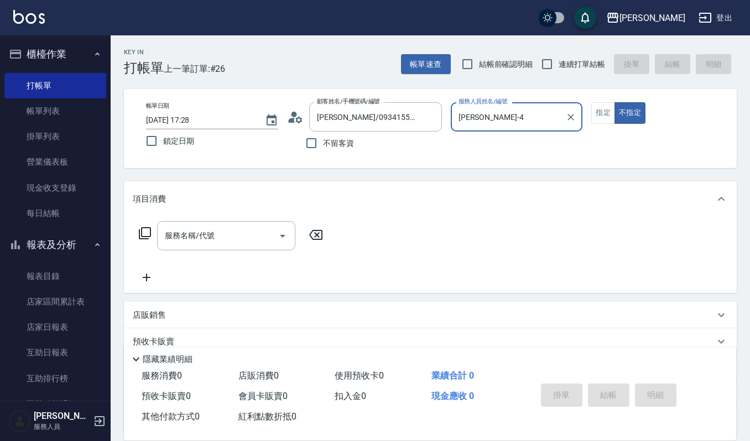
click at [520, 118] on input "吉兒-4" at bounding box center [509, 116] width 106 height 19
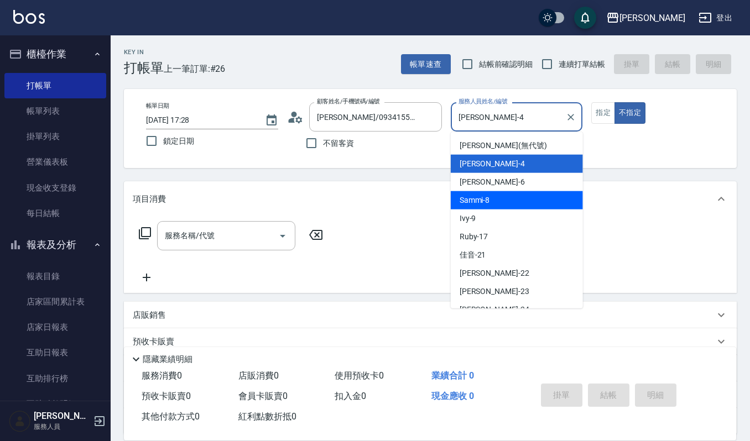
click at [505, 219] on div "Ivy -9" at bounding box center [517, 219] width 132 height 18
type input "Ivy-9"
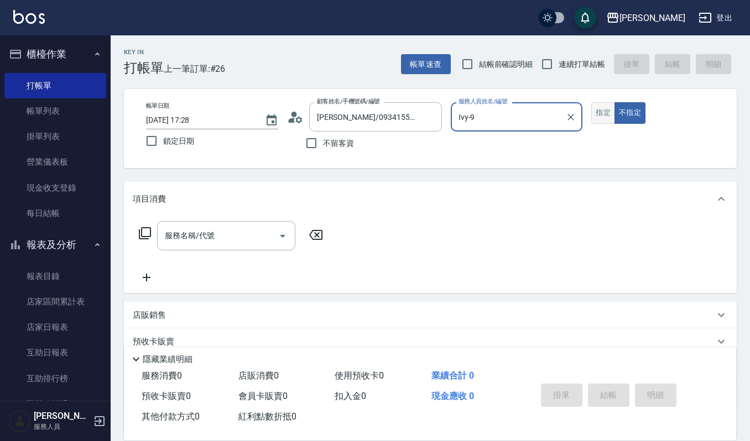
click at [602, 122] on button "指定" at bounding box center [603, 113] width 24 height 22
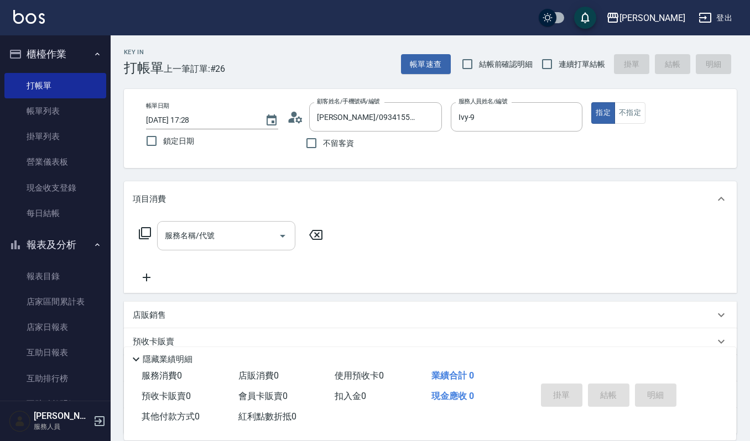
click at [257, 229] on input "服務名稱/代號" at bounding box center [218, 235] width 112 height 19
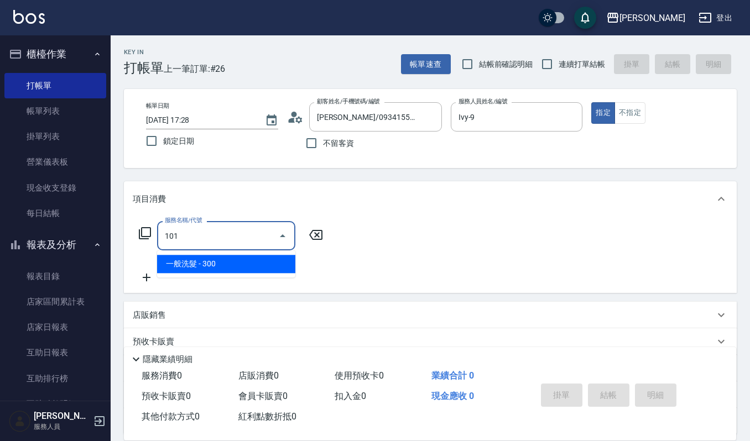
type input "一般洗髮(101)"
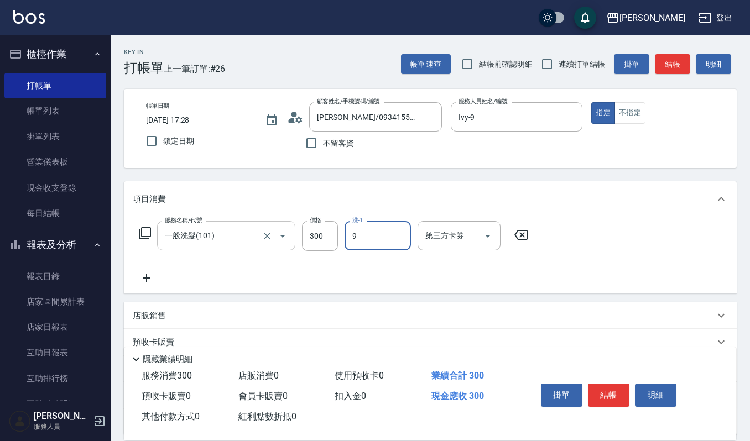
type input "Ivy-9"
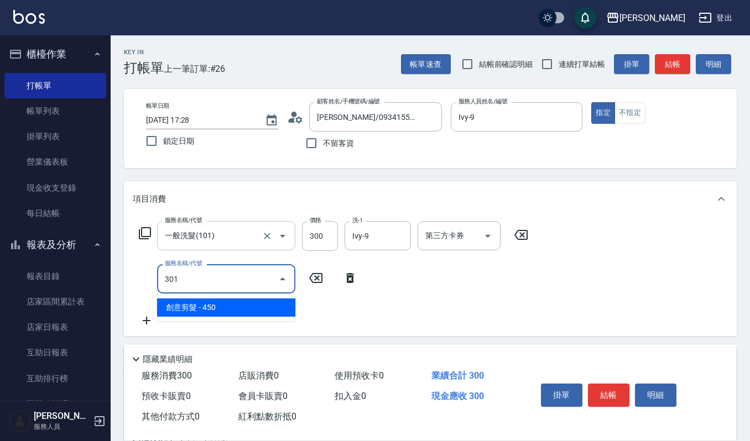
type input "創意剪髮(301)"
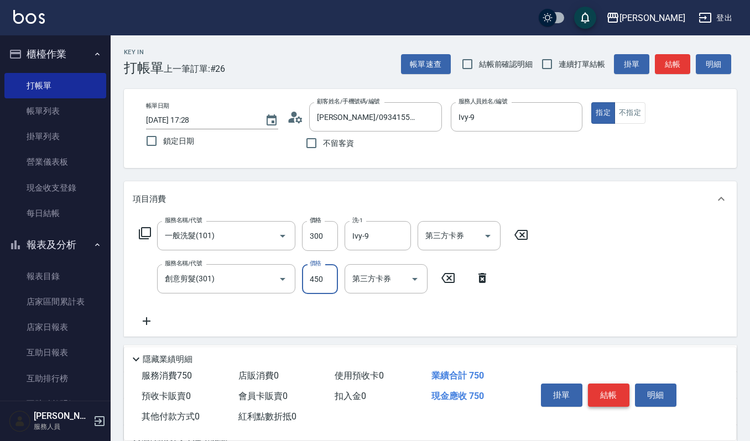
drag, startPoint x: 629, startPoint y: 387, endPoint x: 622, endPoint y: 390, distance: 7.7
click at [626, 388] on button "結帳" at bounding box center [608, 395] width 41 height 23
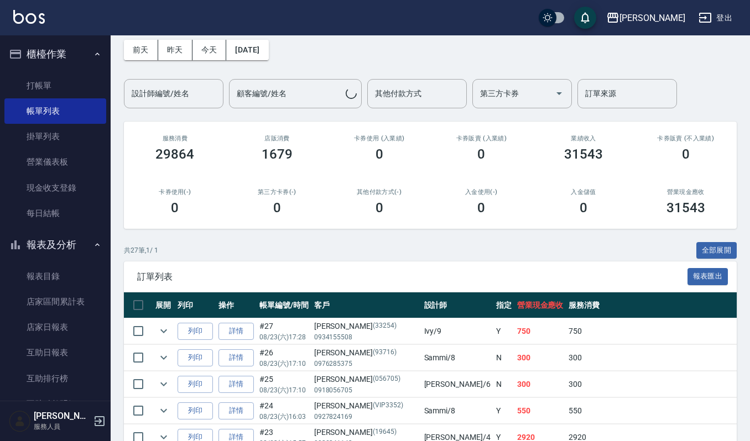
scroll to position [74, 0]
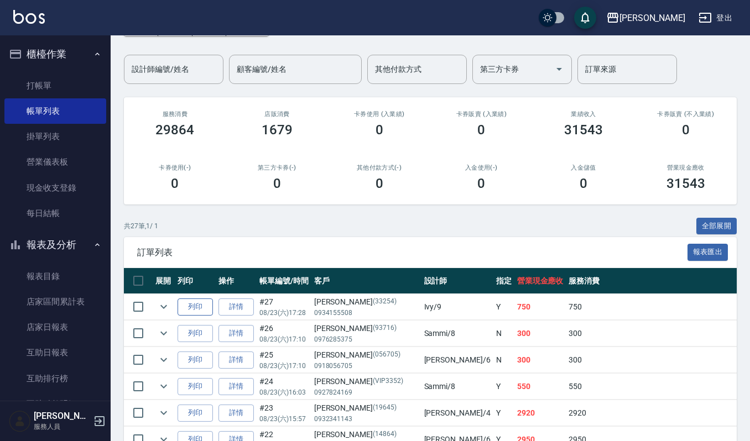
click at [188, 304] on button "列印" at bounding box center [195, 307] width 35 height 17
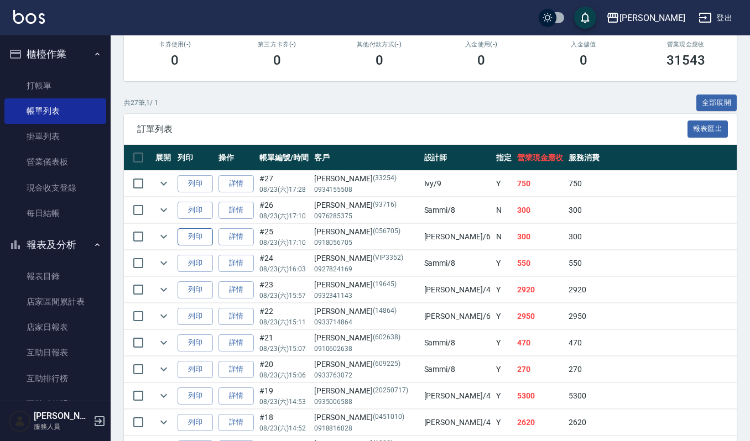
scroll to position [221, 0]
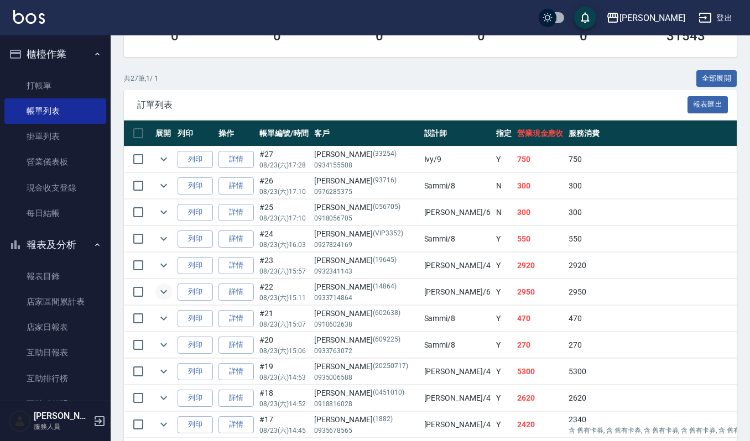
click at [164, 290] on icon "expand row" at bounding box center [163, 291] width 13 height 13
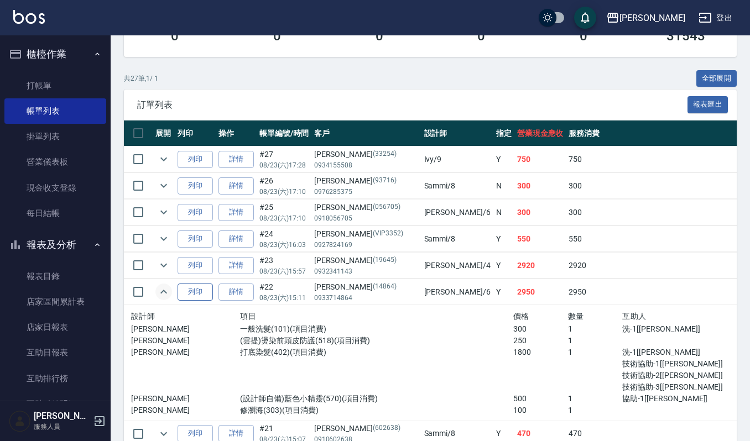
click at [207, 293] on button "列印" at bounding box center [195, 292] width 35 height 17
click at [157, 291] on icon "expand row" at bounding box center [163, 291] width 13 height 13
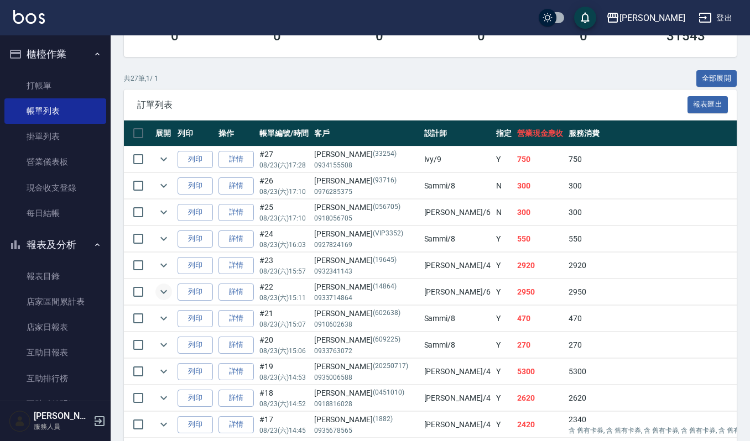
click at [300, 91] on div "訂單列表 報表匯出" at bounding box center [430, 105] width 613 height 30
click at [23, 82] on link "打帳單" at bounding box center [55, 85] width 102 height 25
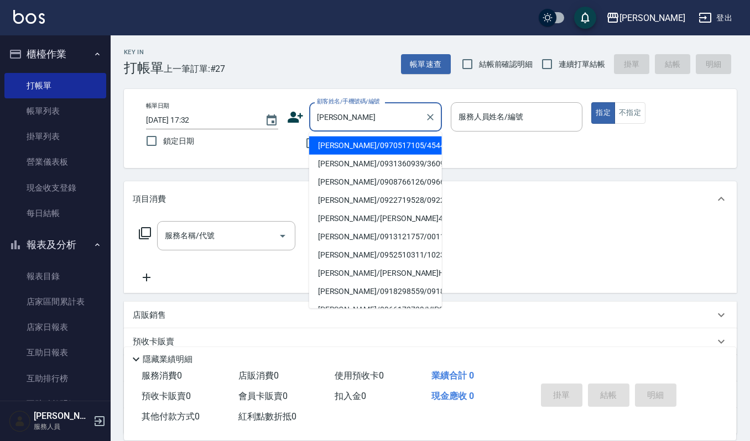
click at [356, 188] on li "蔡淑真/0908766126/0966882961" at bounding box center [375, 182] width 133 height 18
type input "蔡淑真/0908766126/0966882961"
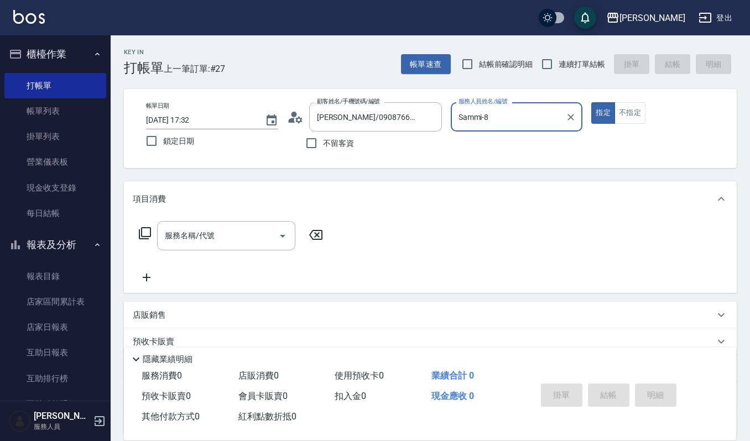
type input "Sammi-8"
click at [181, 238] on input "服務名稱/代號" at bounding box center [218, 235] width 112 height 19
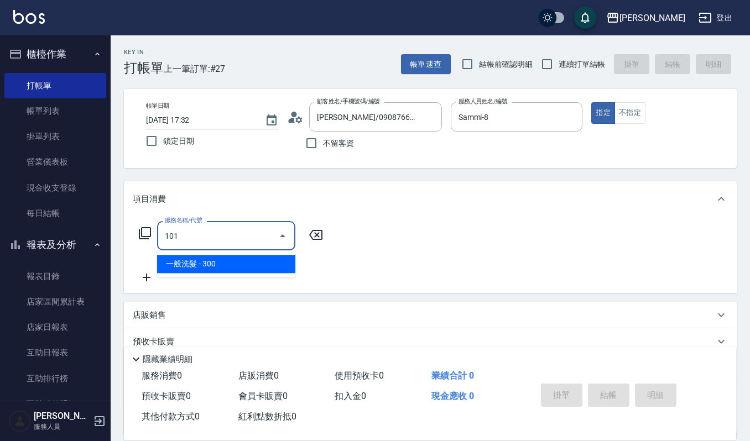
type input "一般洗髮(101)"
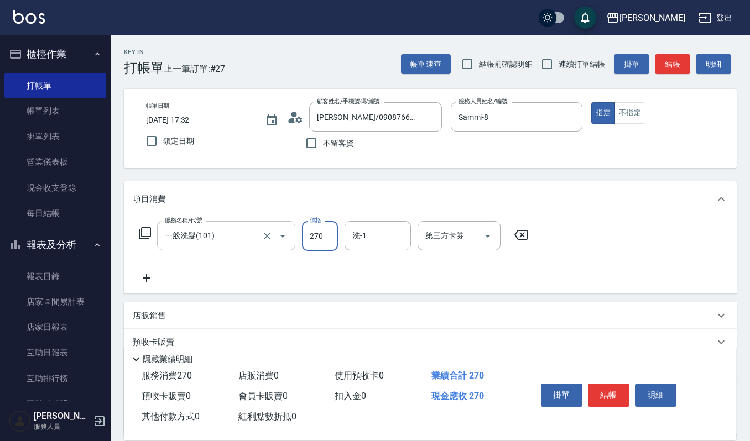
type input "270"
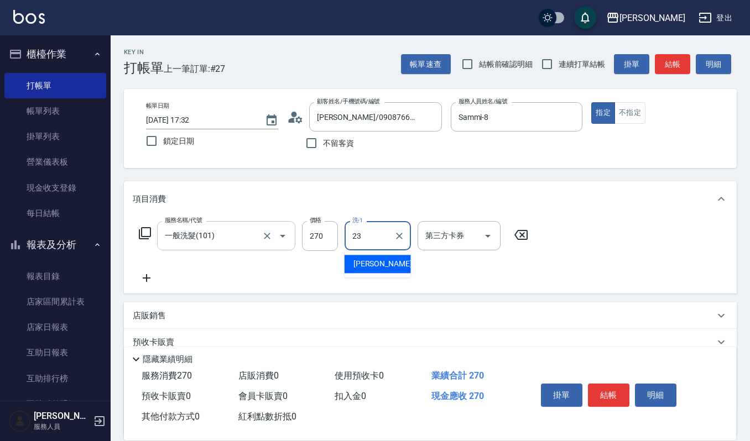
type input "郁涵-23"
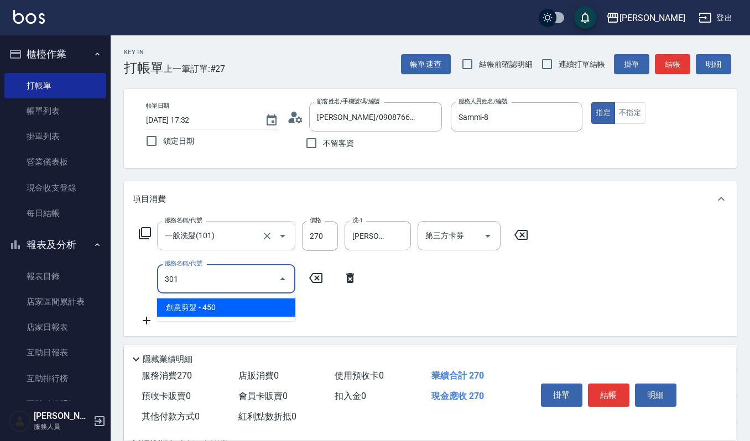
type input "創意剪髮(301)"
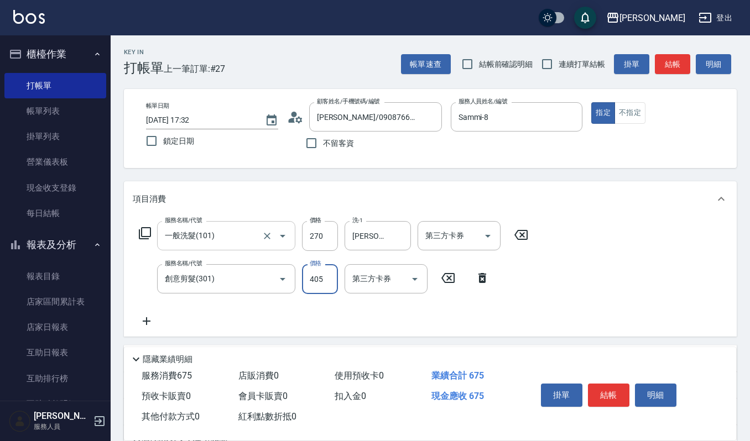
type input "405"
click at [664, 394] on button "明細" at bounding box center [655, 395] width 41 height 23
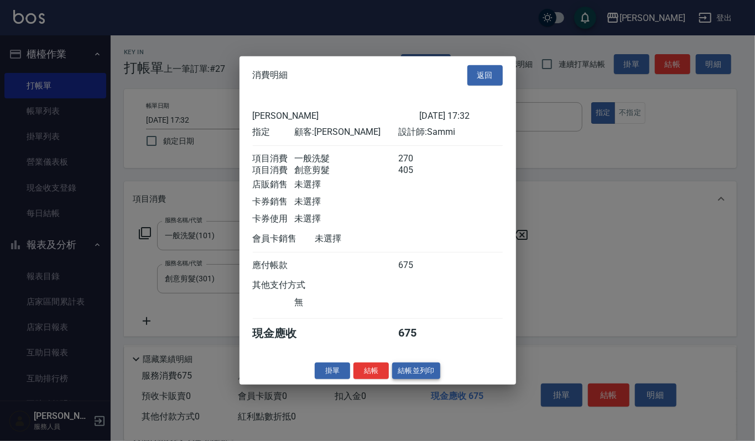
click at [413, 372] on button "結帳並列印" at bounding box center [416, 370] width 48 height 17
